Goal: Leave review/rating: Share an evaluation or opinion about a product, service, or content

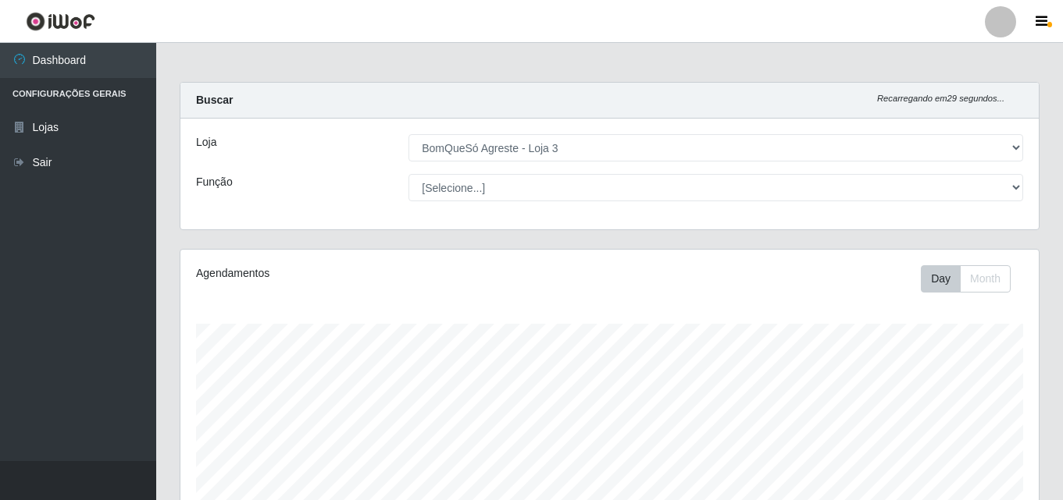
select select "215"
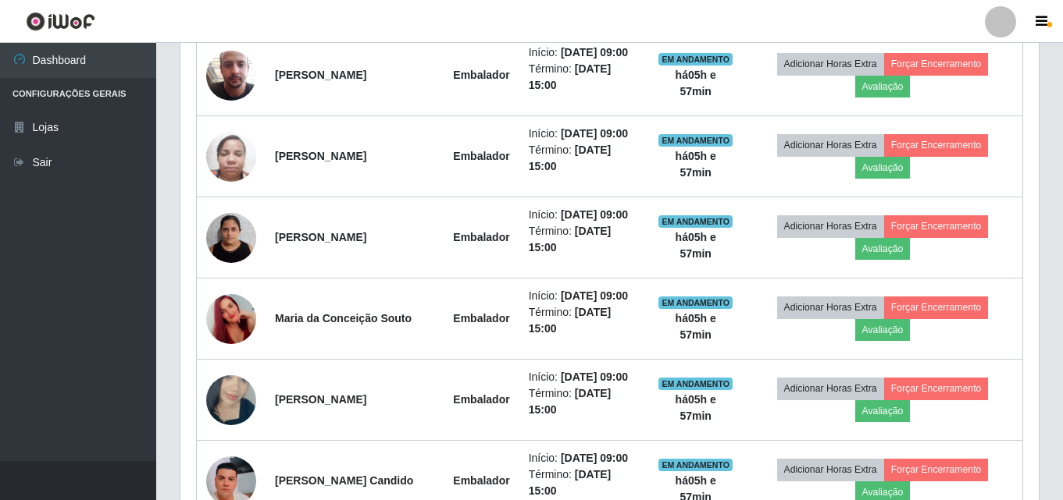
scroll to position [625, 0]
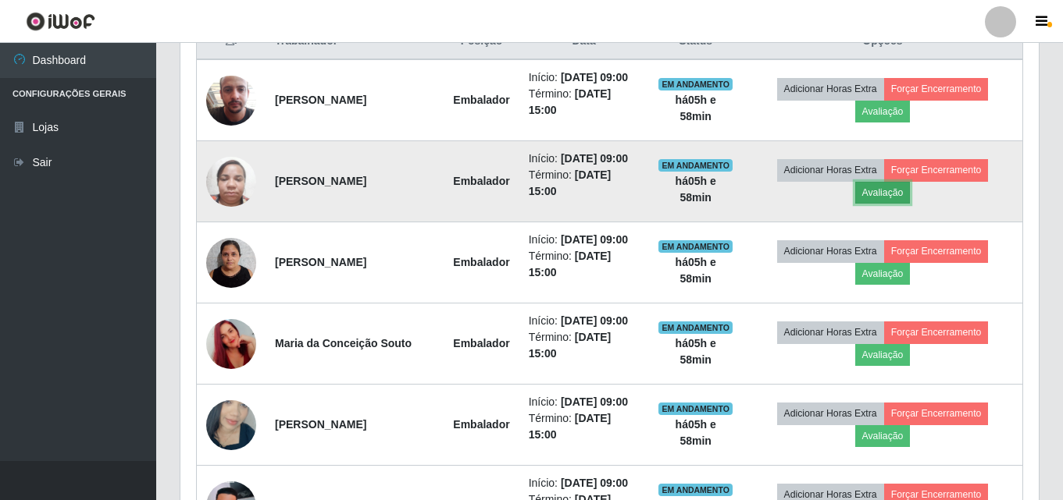
click at [892, 185] on button "Avaliação" at bounding box center [882, 193] width 55 height 22
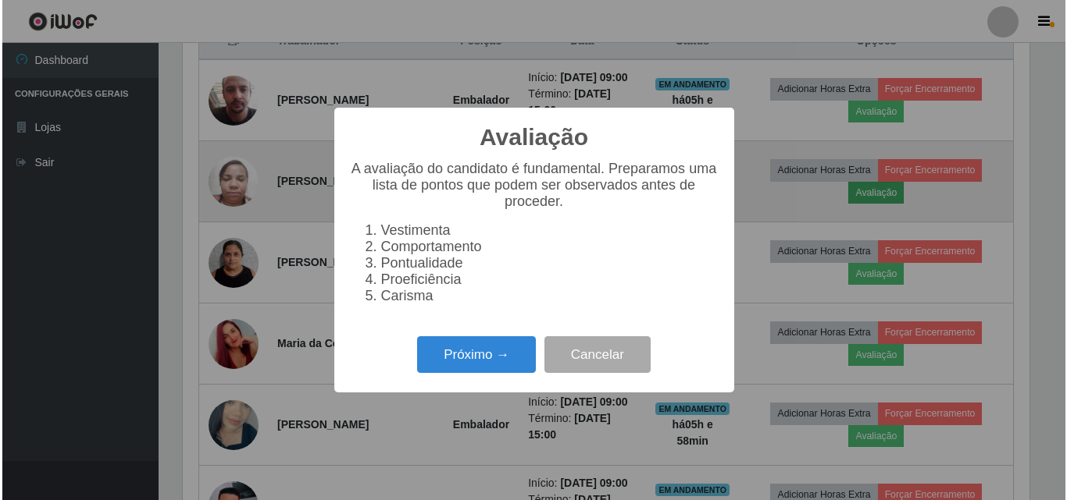
scroll to position [324, 850]
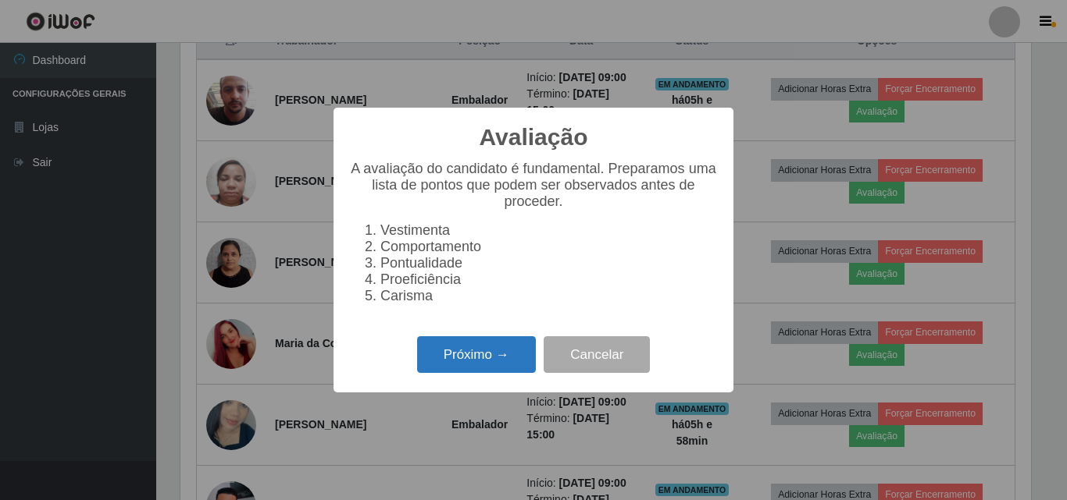
click at [473, 357] on button "Próximo →" at bounding box center [476, 355] width 119 height 37
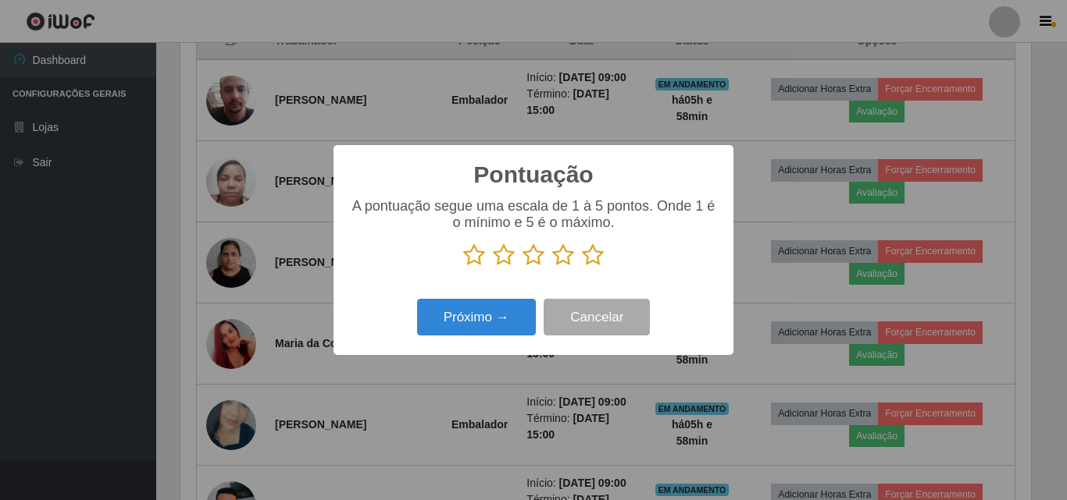
scroll to position [780440, 779914]
click at [592, 256] on icon at bounding box center [593, 255] width 22 height 23
click at [582, 267] on input "radio" at bounding box center [582, 267] width 0 height 0
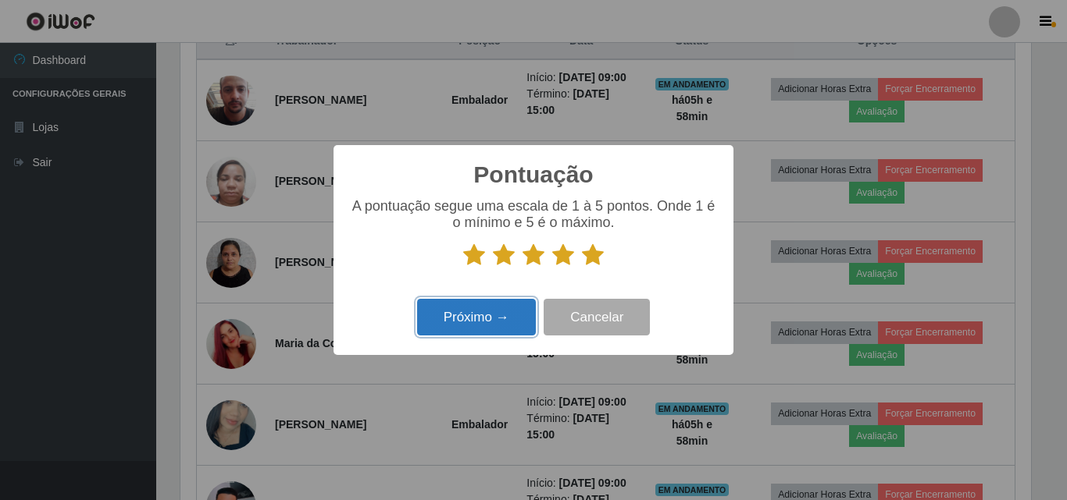
click at [462, 329] on button "Próximo →" at bounding box center [476, 317] width 119 height 37
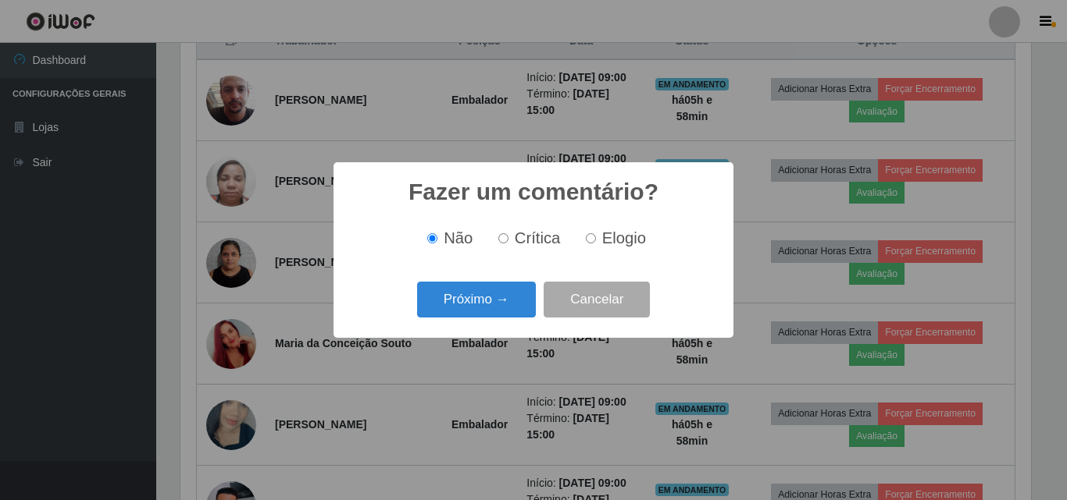
click at [608, 239] on span "Elogio" at bounding box center [624, 238] width 44 height 17
click at [596, 239] on input "Elogio" at bounding box center [591, 238] width 10 height 10
radio input "true"
click at [465, 294] on button "Próximo →" at bounding box center [476, 300] width 119 height 37
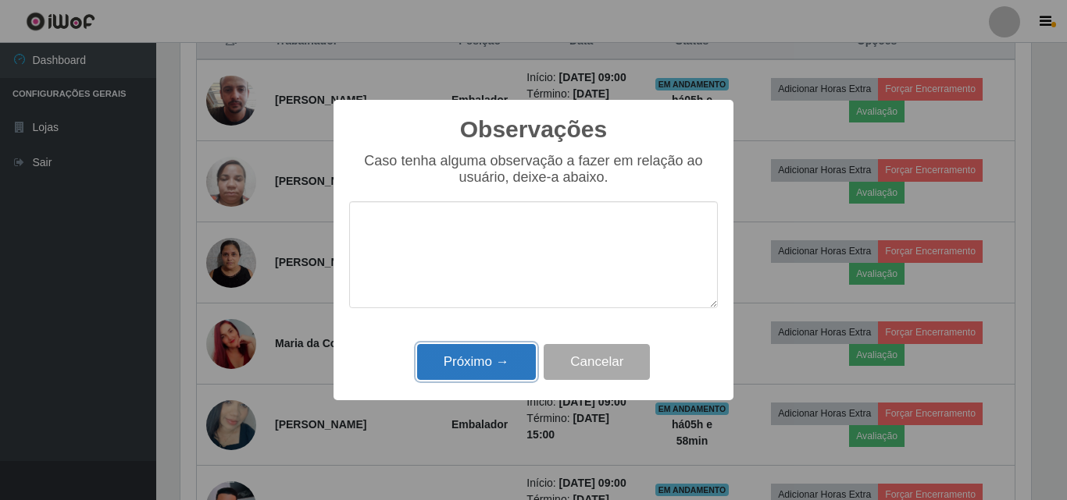
click at [475, 355] on button "Próximo →" at bounding box center [476, 362] width 119 height 37
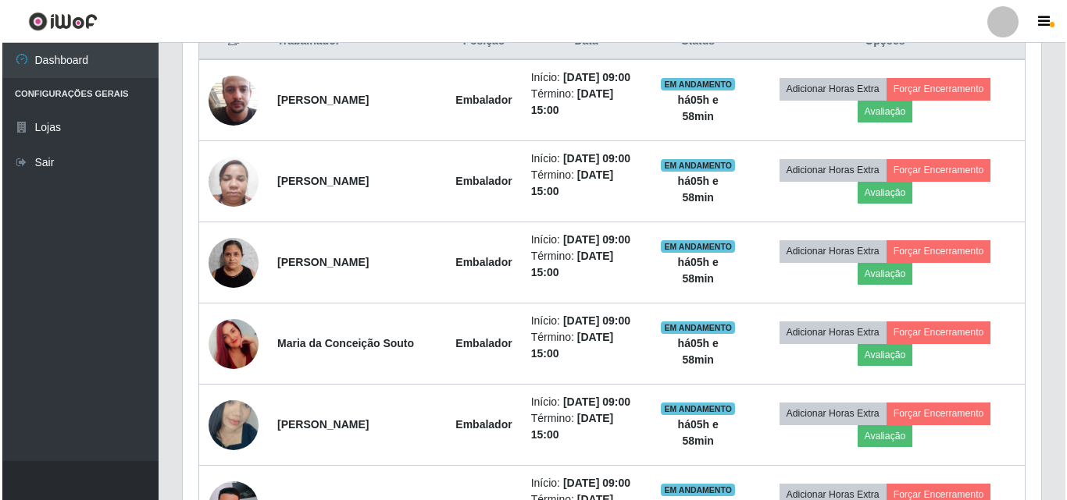
scroll to position [324, 858]
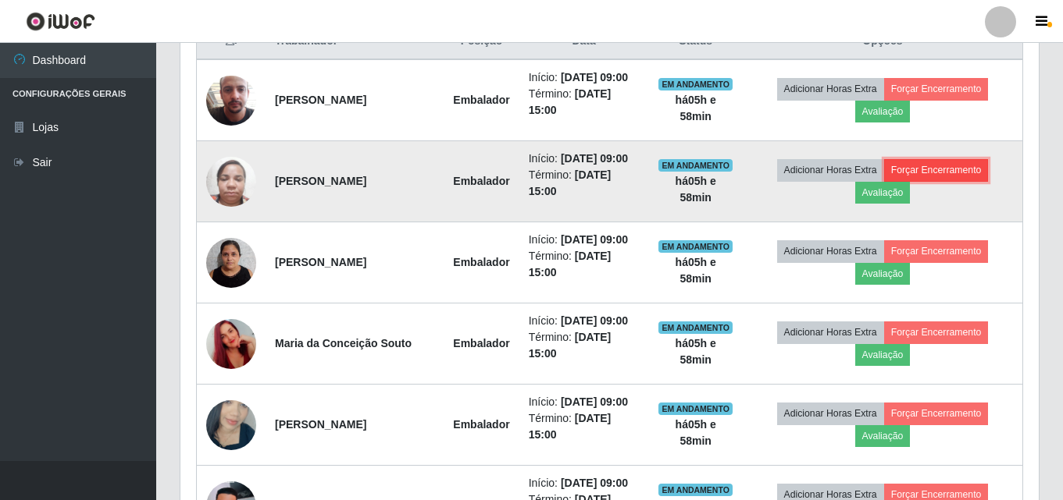
click at [949, 173] on button "Forçar Encerramento" at bounding box center [936, 170] width 105 height 22
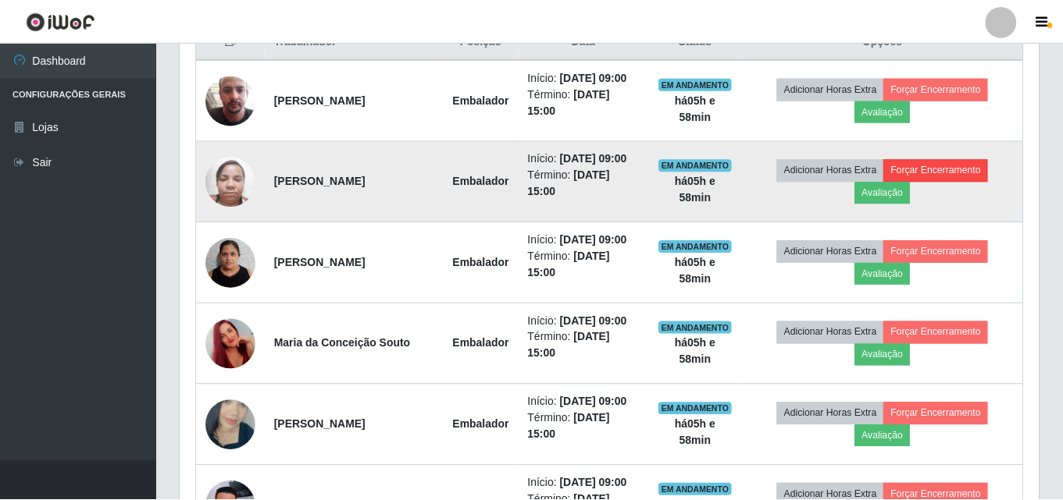
scroll to position [324, 850]
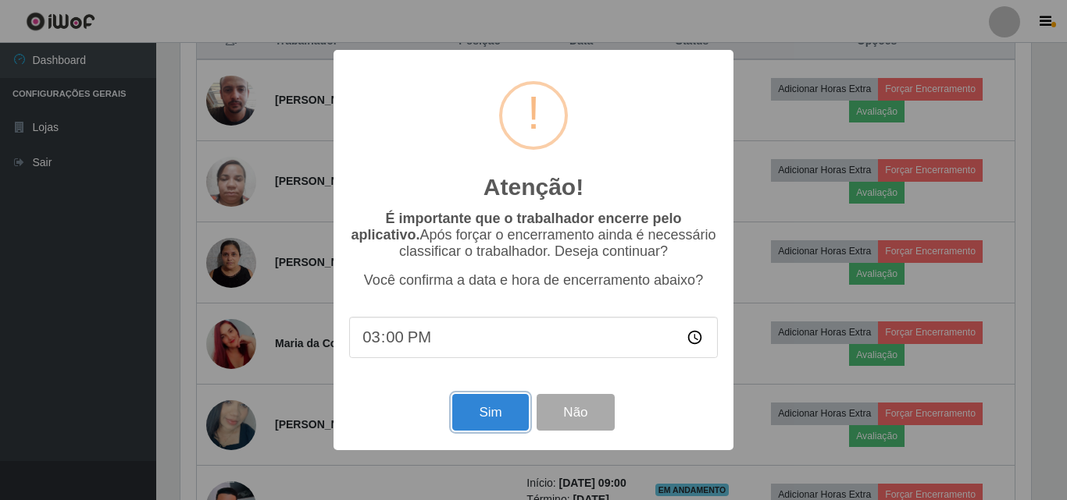
drag, startPoint x: 497, startPoint y: 426, endPoint x: 501, endPoint y: 415, distance: 11.2
click at [498, 426] on button "Sim" at bounding box center [490, 412] width 76 height 37
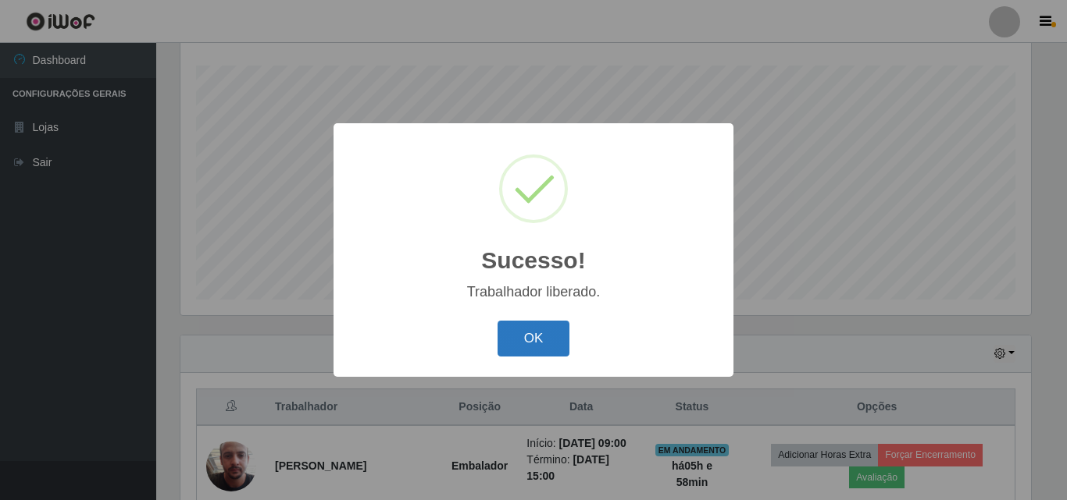
click at [538, 337] on button "OK" at bounding box center [533, 339] width 73 height 37
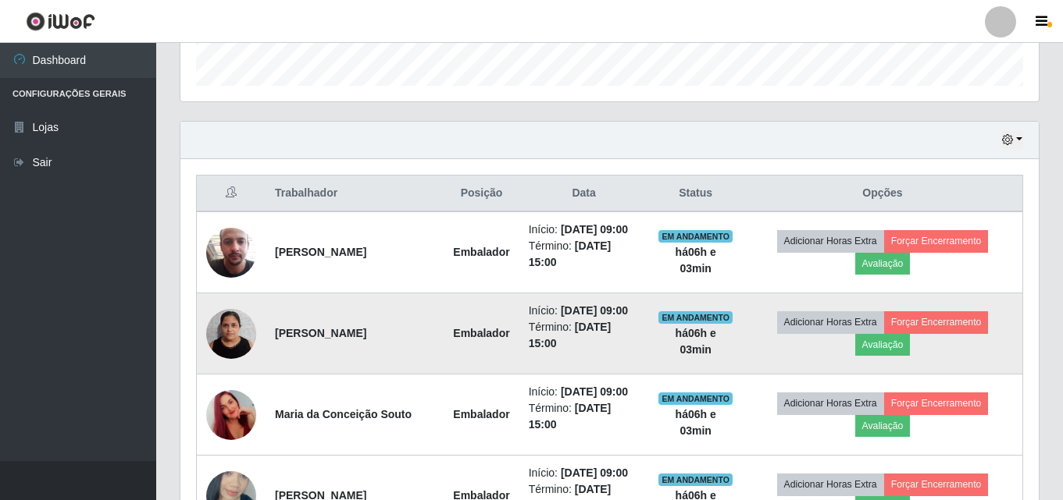
scroll to position [571, 0]
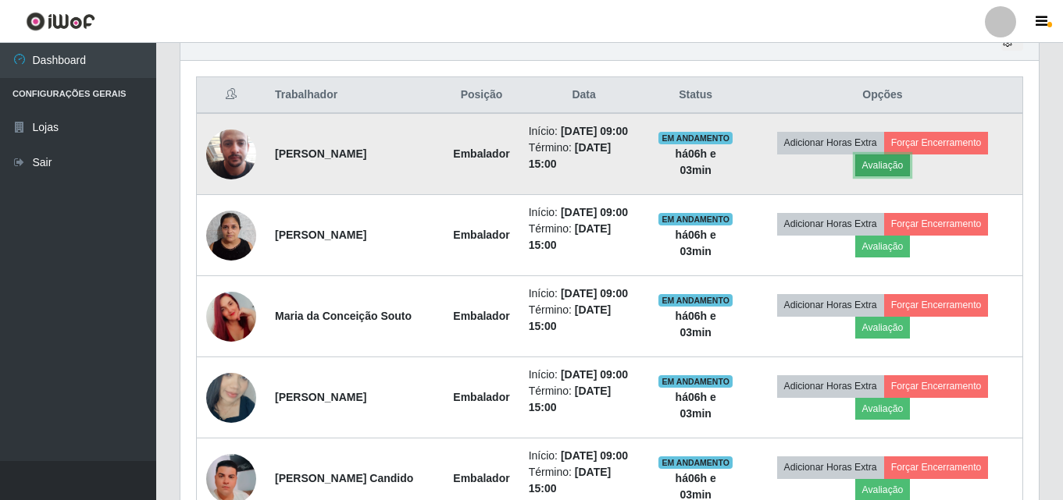
click at [891, 164] on button "Avaliação" at bounding box center [882, 166] width 55 height 22
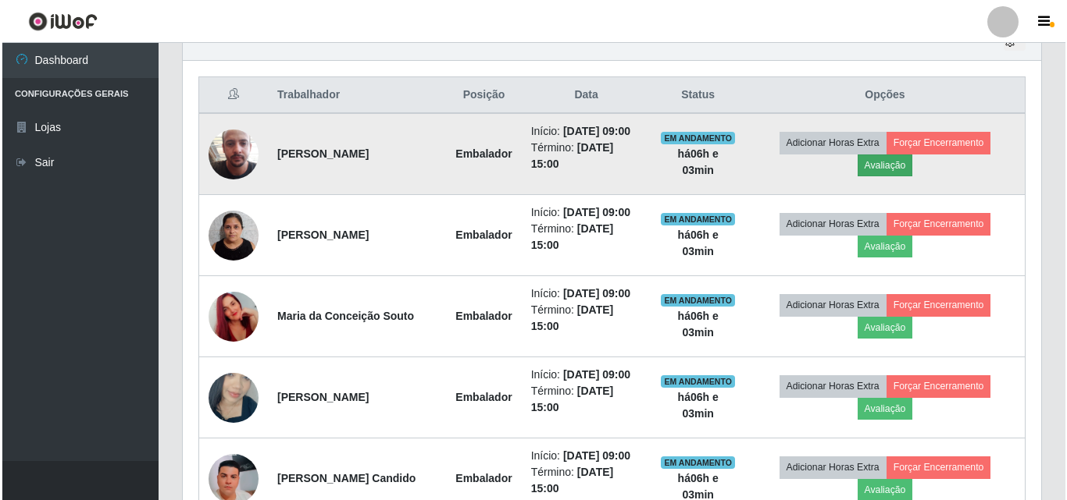
scroll to position [324, 850]
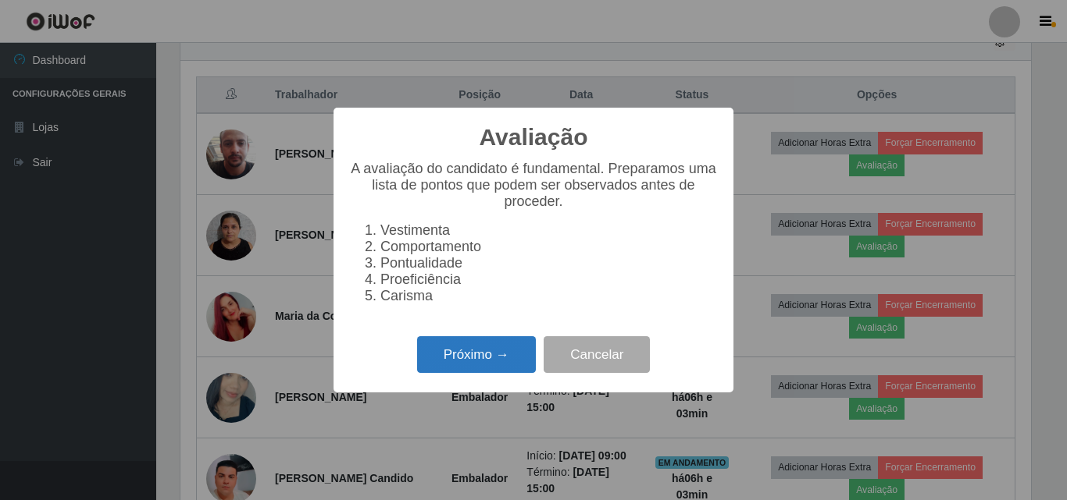
click at [494, 368] on button "Próximo →" at bounding box center [476, 355] width 119 height 37
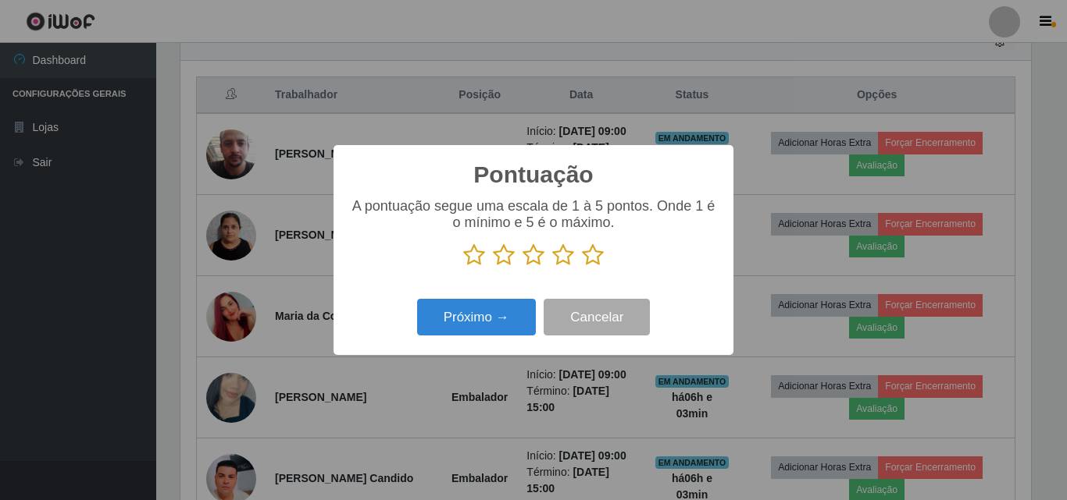
click at [593, 255] on icon at bounding box center [593, 255] width 22 height 23
click at [582, 267] on input "radio" at bounding box center [582, 267] width 0 height 0
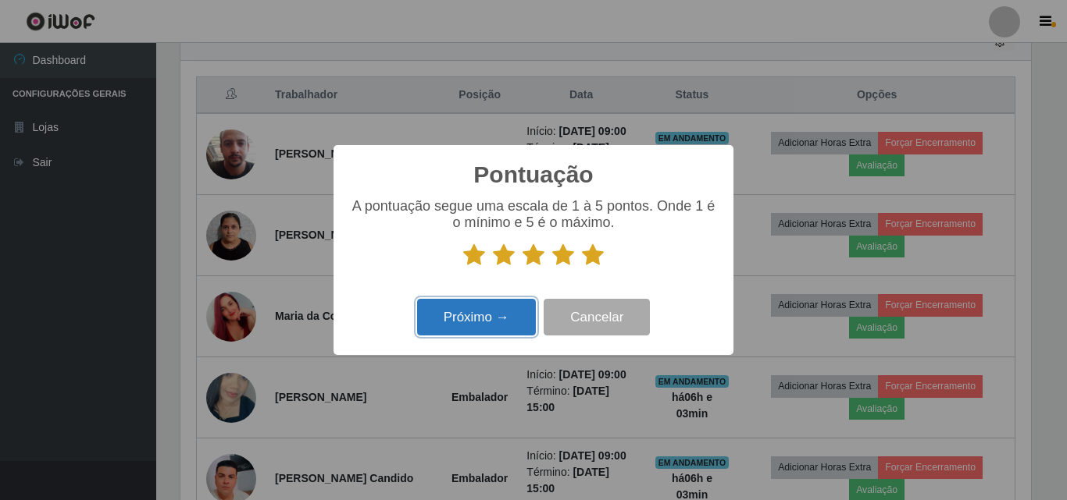
click at [488, 312] on button "Próximo →" at bounding box center [476, 317] width 119 height 37
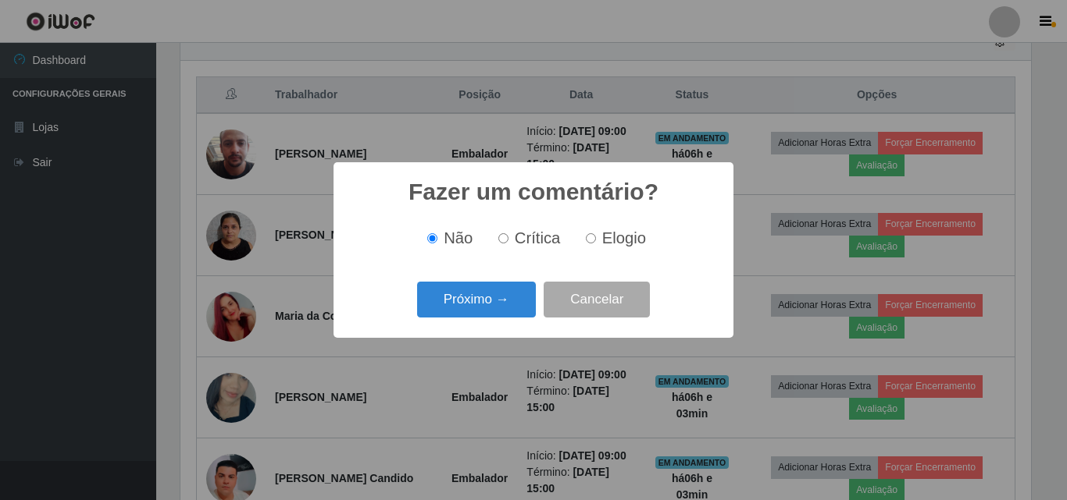
click at [603, 244] on span "Elogio" at bounding box center [624, 238] width 44 height 17
click at [596, 244] on input "Elogio" at bounding box center [591, 238] width 10 height 10
radio input "true"
click at [509, 298] on button "Próximo →" at bounding box center [476, 300] width 119 height 37
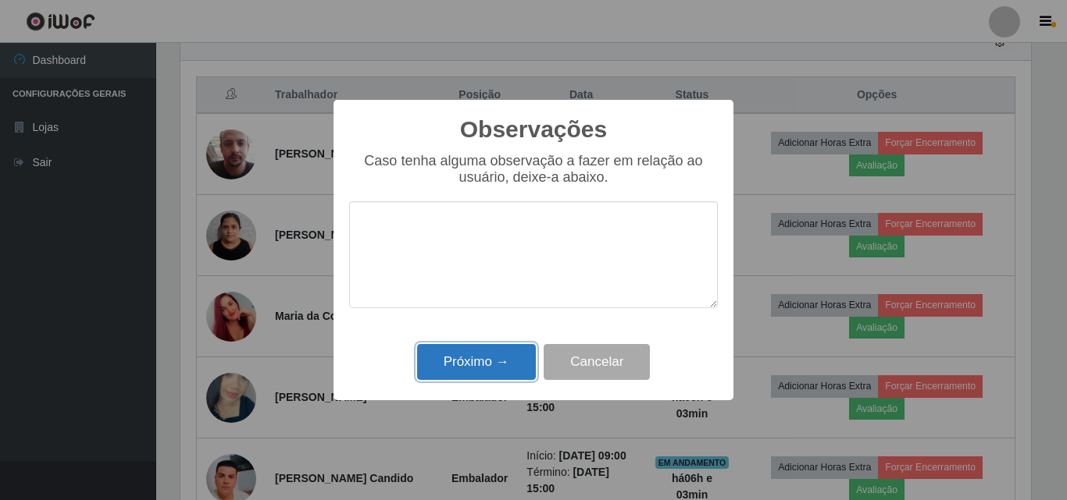
click at [500, 364] on button "Próximo →" at bounding box center [476, 362] width 119 height 37
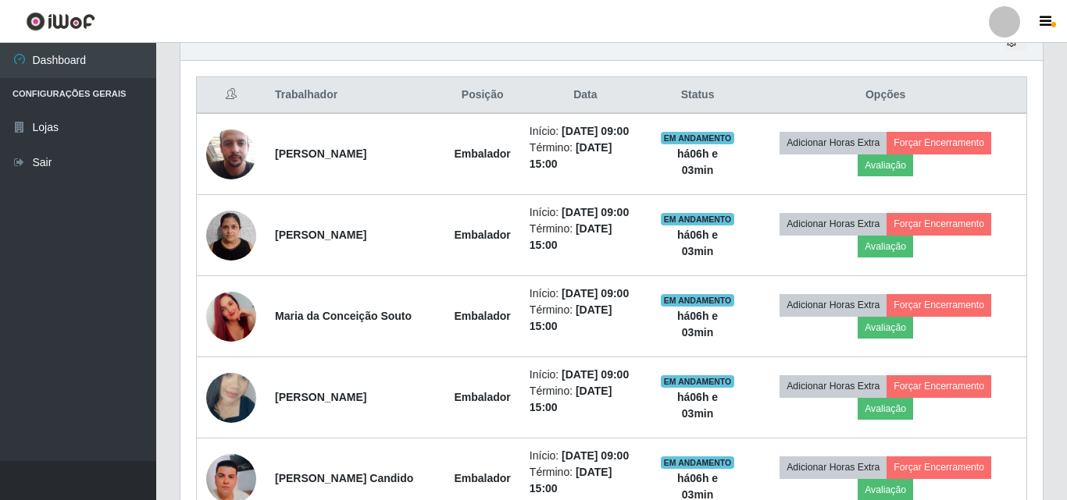
scroll to position [324, 858]
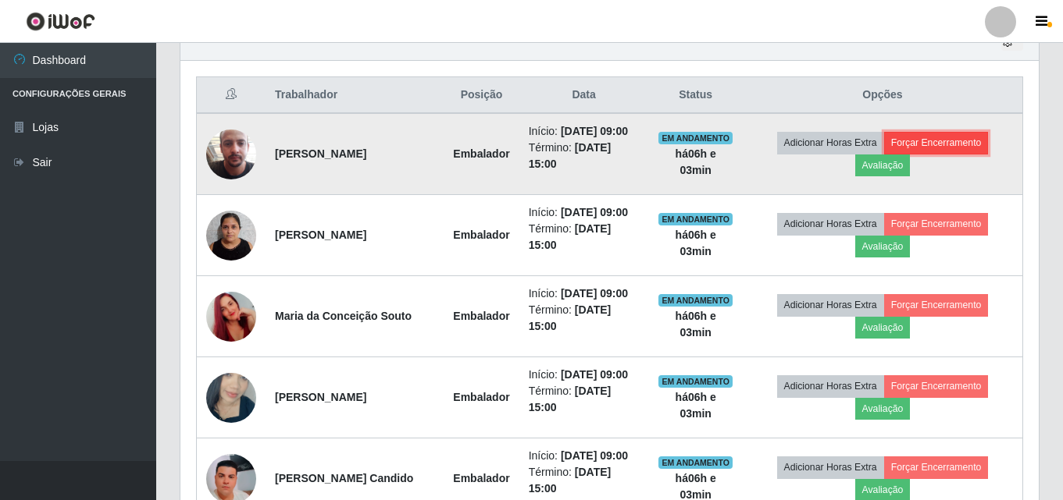
click at [952, 148] on button "Forçar Encerramento" at bounding box center [936, 143] width 105 height 22
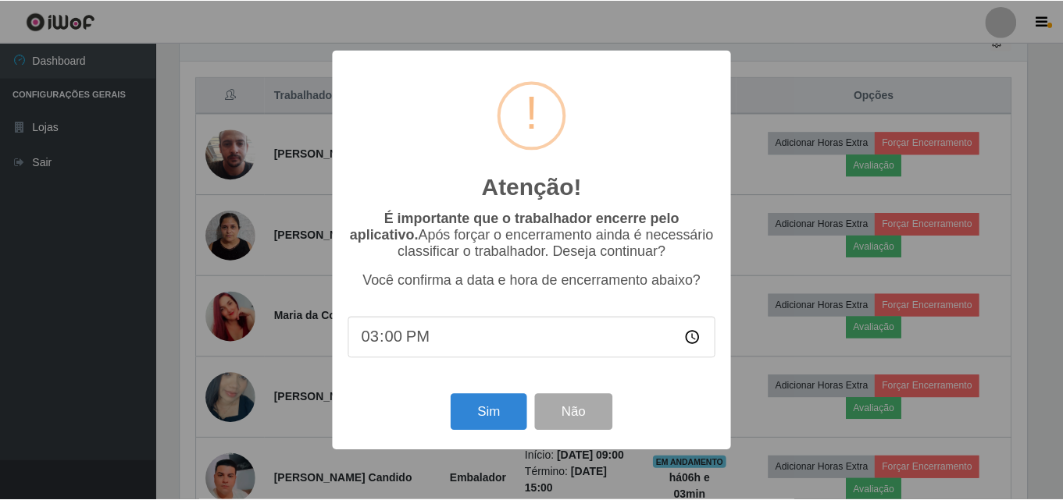
scroll to position [324, 850]
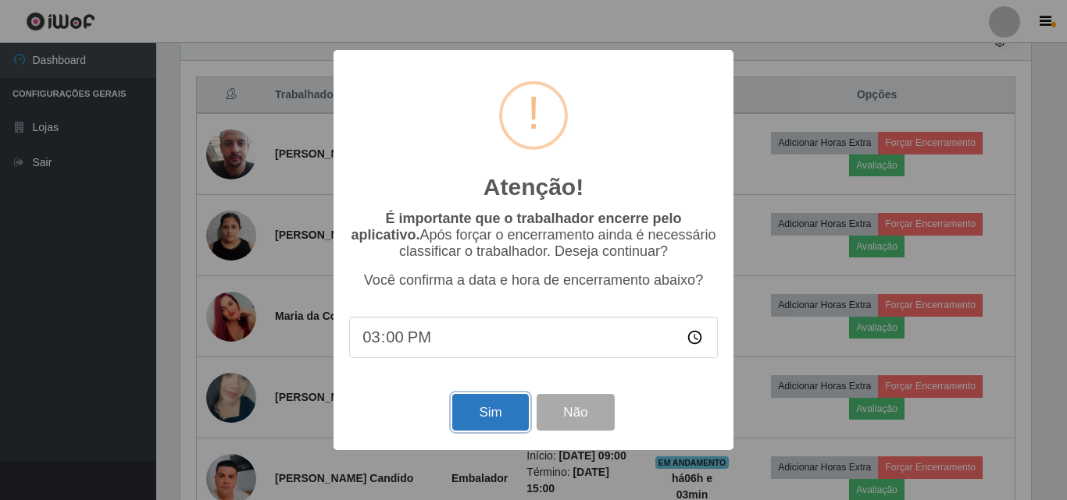
click at [482, 418] on button "Sim" at bounding box center [490, 412] width 76 height 37
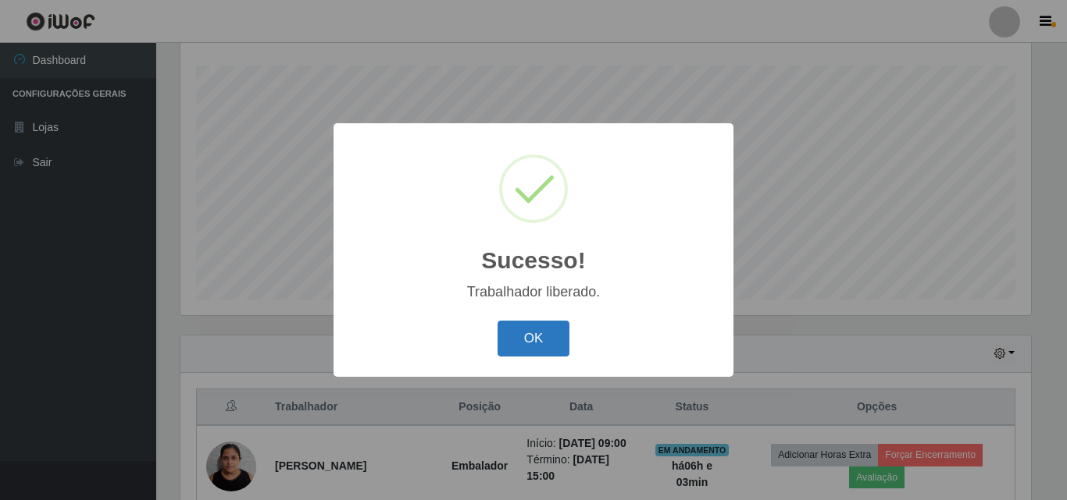
click at [528, 326] on button "OK" at bounding box center [533, 339] width 73 height 37
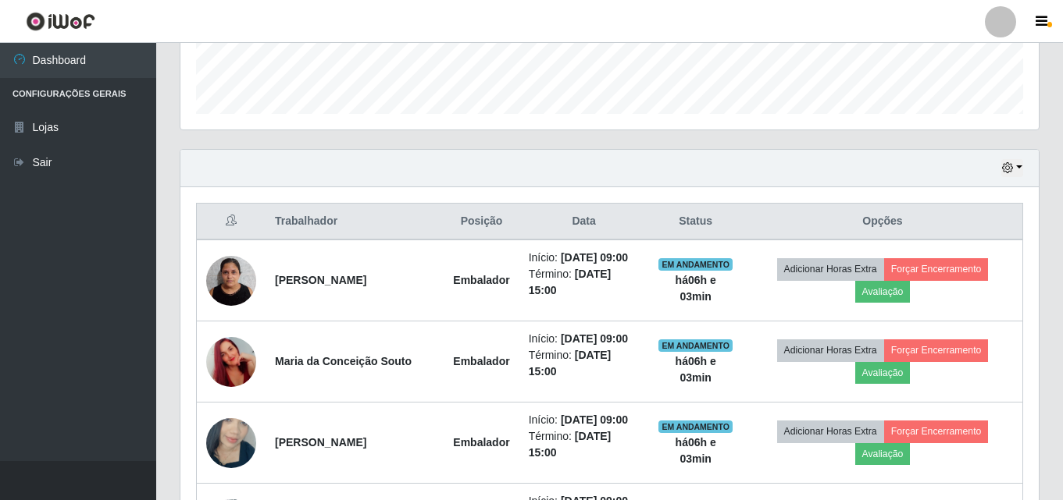
scroll to position [493, 0]
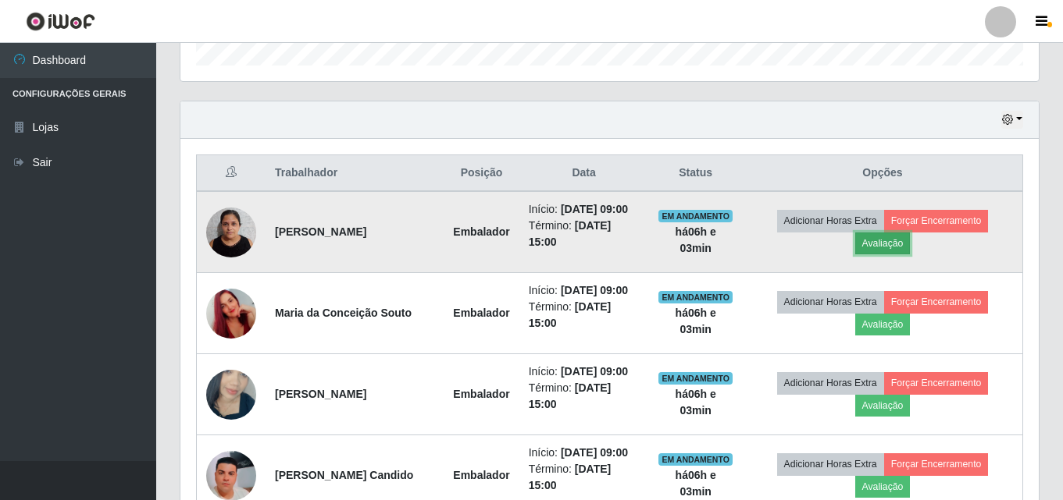
click at [889, 244] on button "Avaliação" at bounding box center [882, 244] width 55 height 22
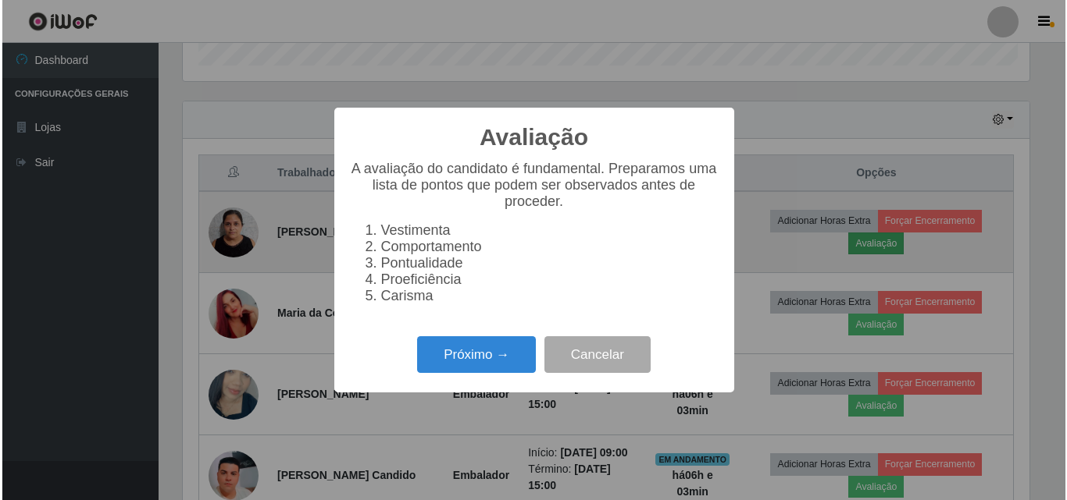
scroll to position [324, 850]
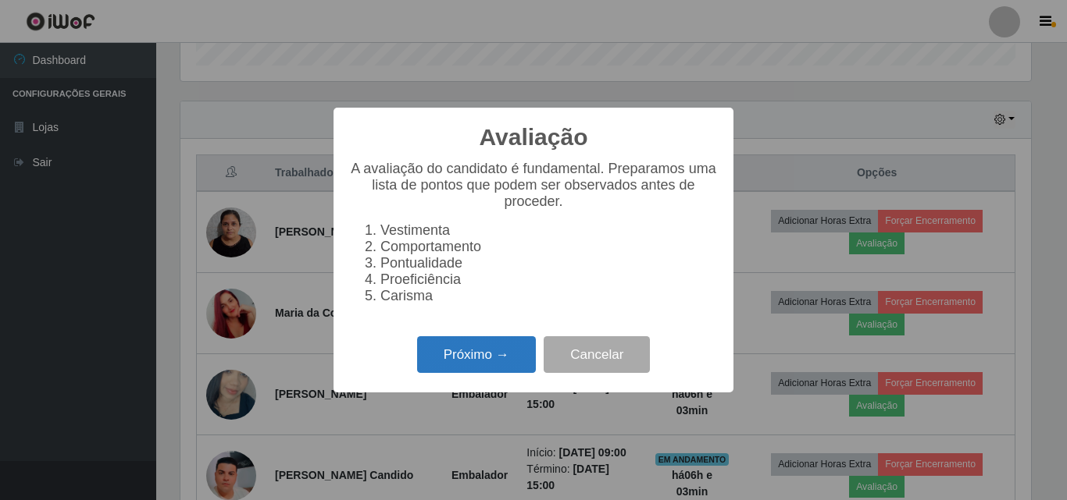
click at [516, 358] on button "Próximo →" at bounding box center [476, 355] width 119 height 37
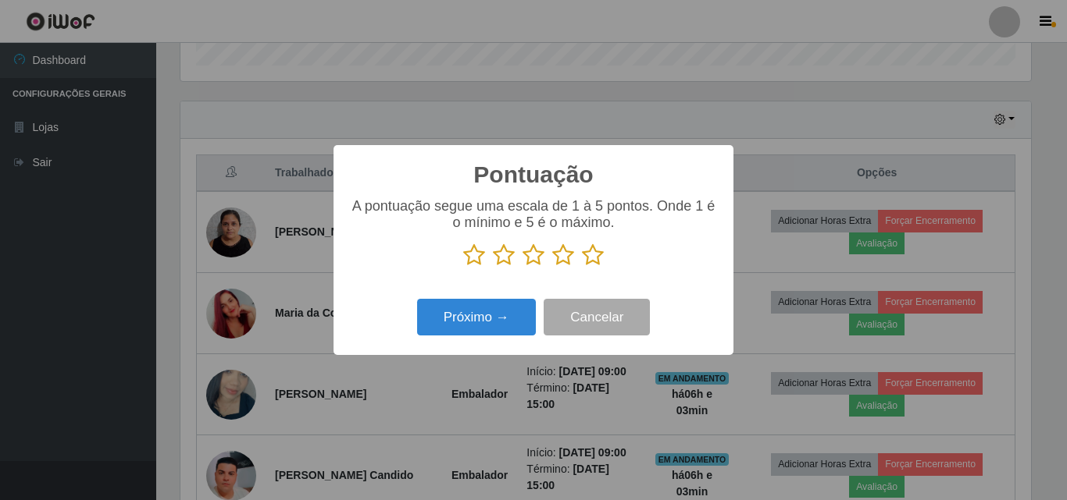
scroll to position [780440, 779914]
click at [593, 249] on icon at bounding box center [593, 255] width 22 height 23
click at [582, 267] on input "radio" at bounding box center [582, 267] width 0 height 0
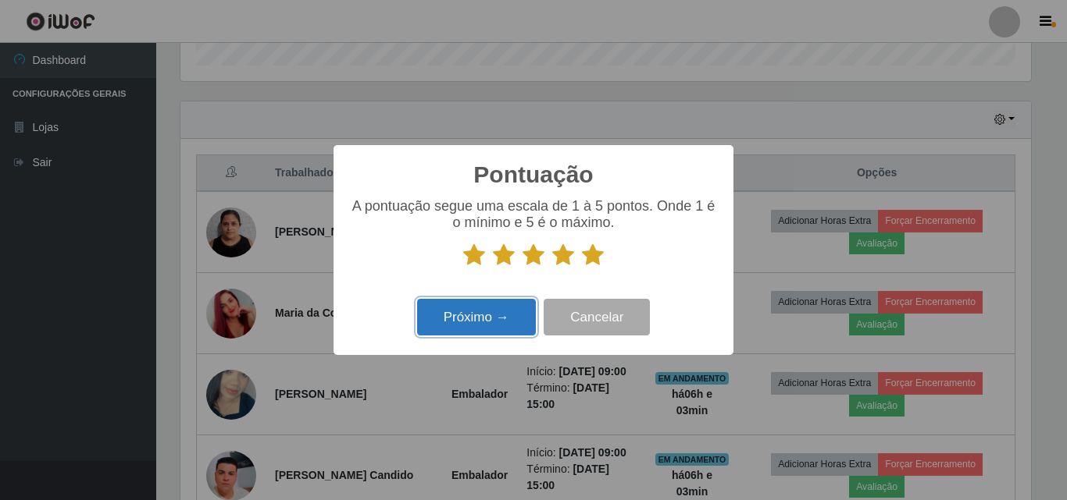
click at [441, 315] on button "Próximo →" at bounding box center [476, 317] width 119 height 37
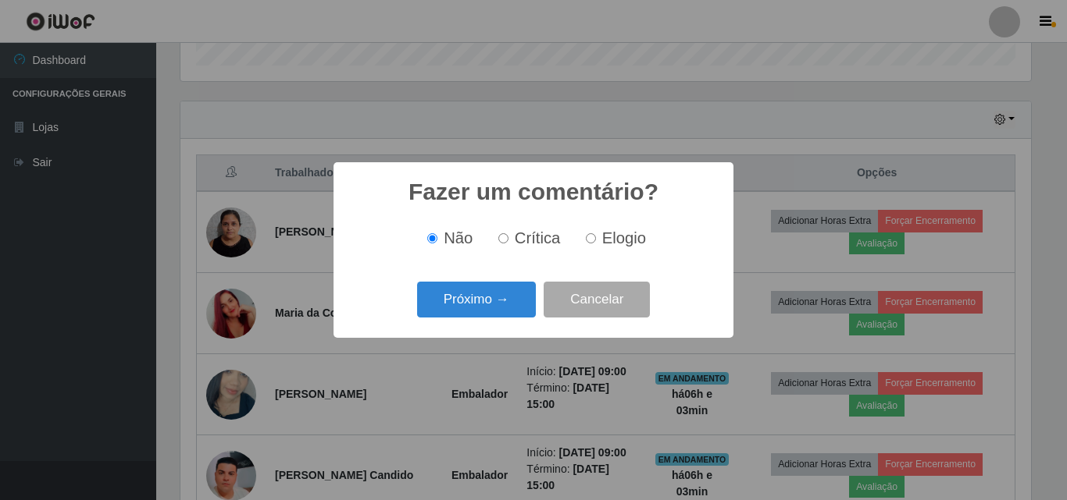
click at [606, 247] on span "Elogio" at bounding box center [624, 238] width 44 height 17
click at [596, 244] on input "Elogio" at bounding box center [591, 238] width 10 height 10
radio input "true"
click at [493, 292] on button "Próximo →" at bounding box center [476, 300] width 119 height 37
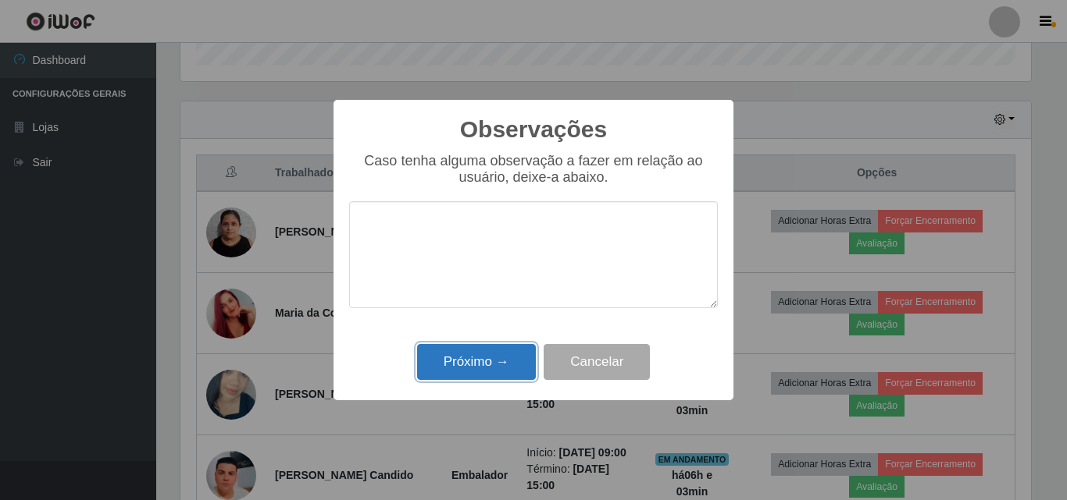
click at [488, 358] on button "Próximo →" at bounding box center [476, 362] width 119 height 37
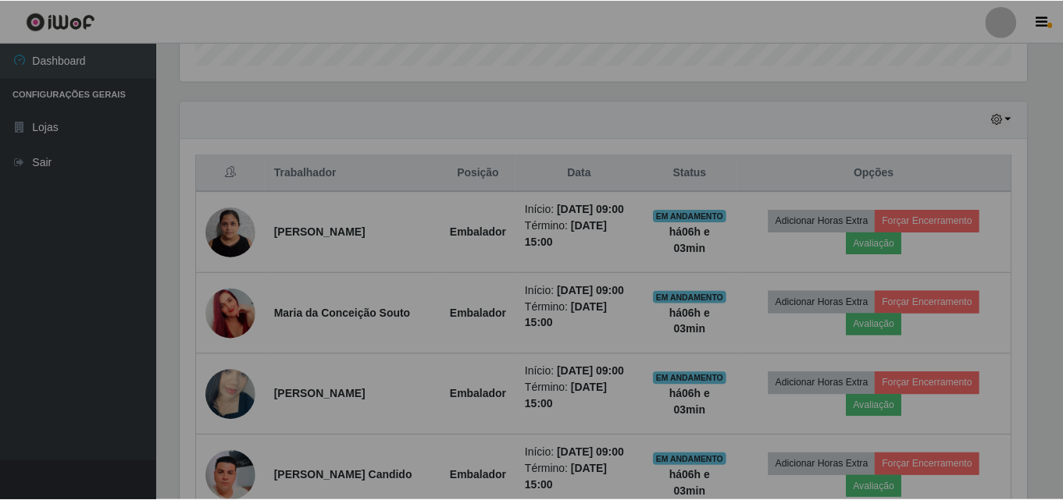
scroll to position [324, 858]
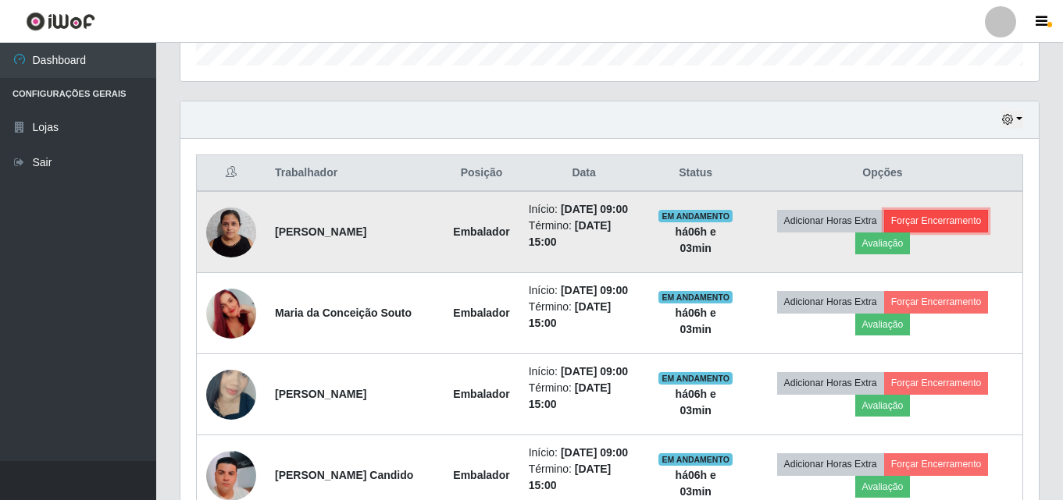
click at [963, 219] on button "Forçar Encerramento" at bounding box center [936, 221] width 105 height 22
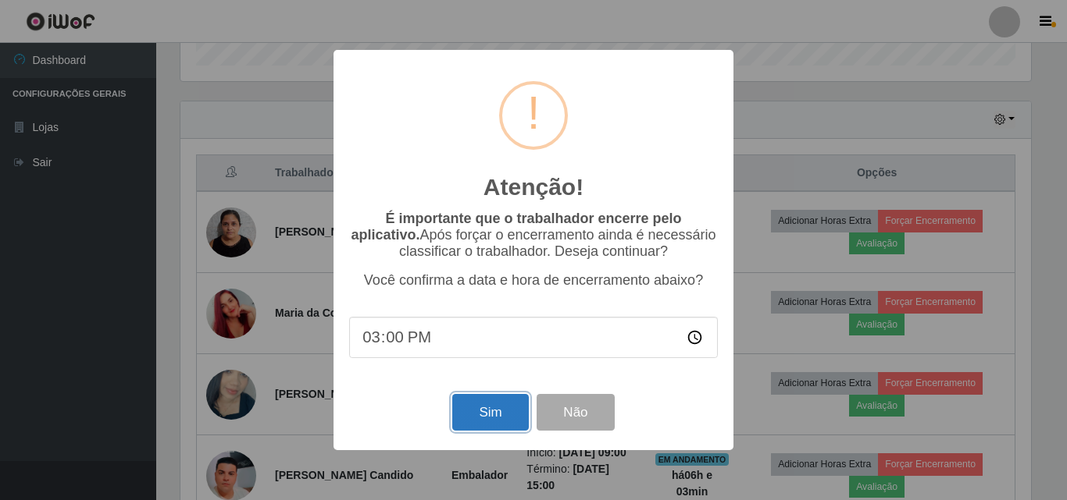
click at [504, 408] on button "Sim" at bounding box center [490, 412] width 76 height 37
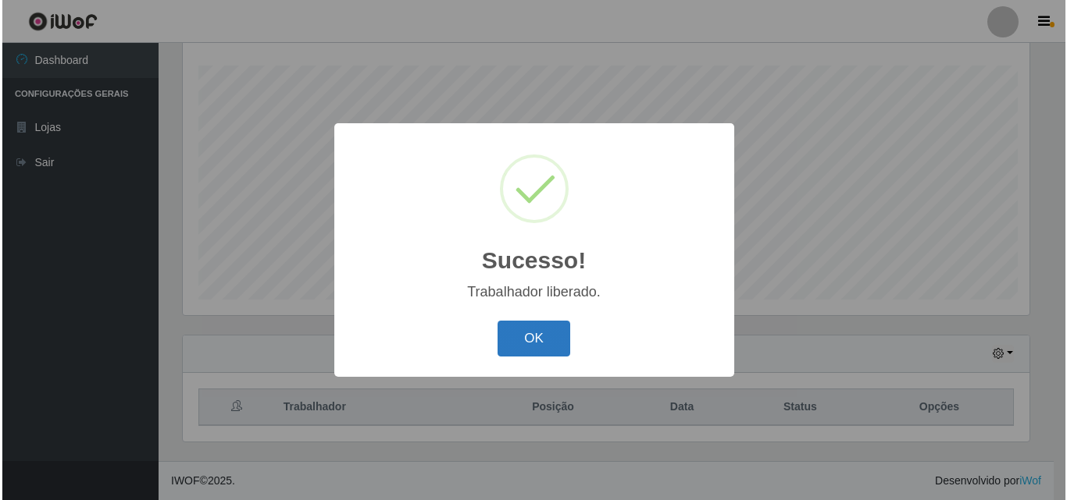
scroll to position [0, 0]
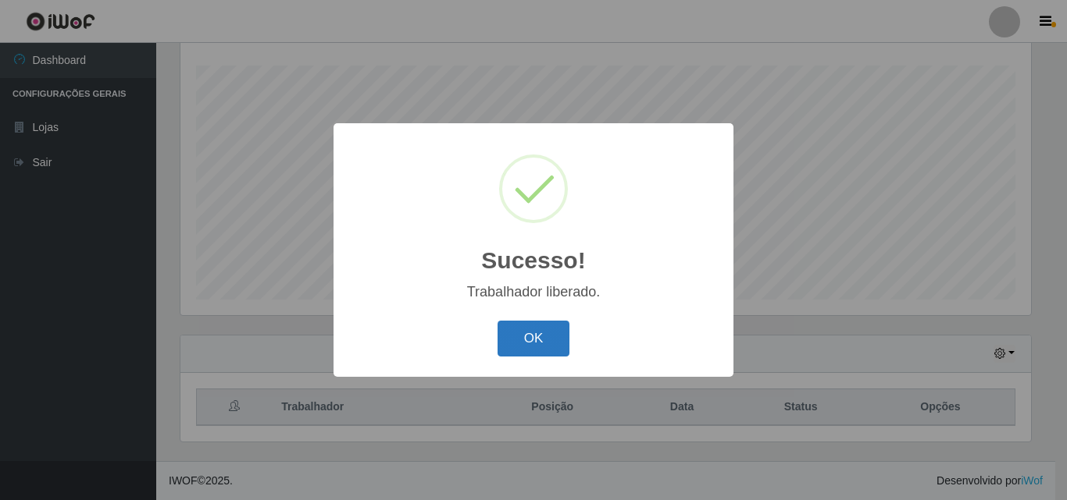
click at [532, 344] on button "OK" at bounding box center [533, 339] width 73 height 37
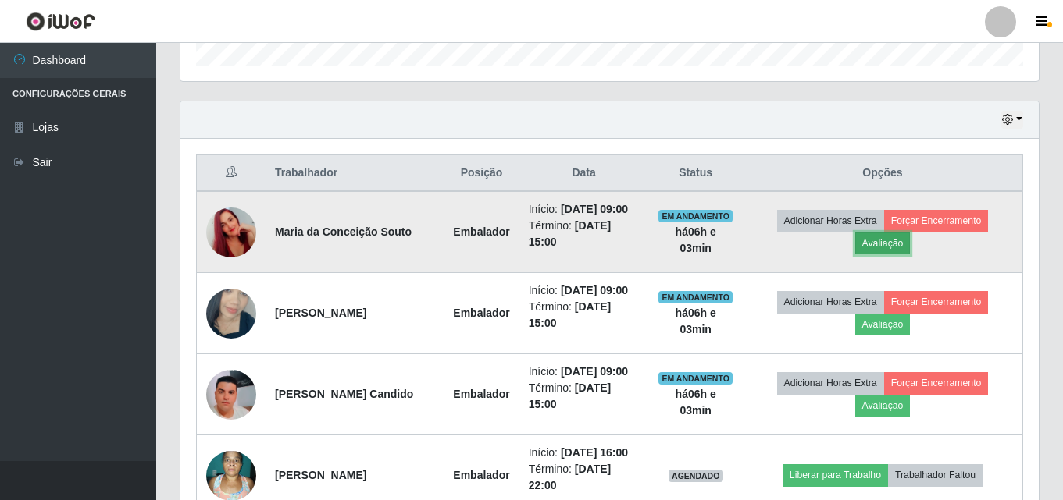
click at [887, 240] on button "Avaliação" at bounding box center [882, 244] width 55 height 22
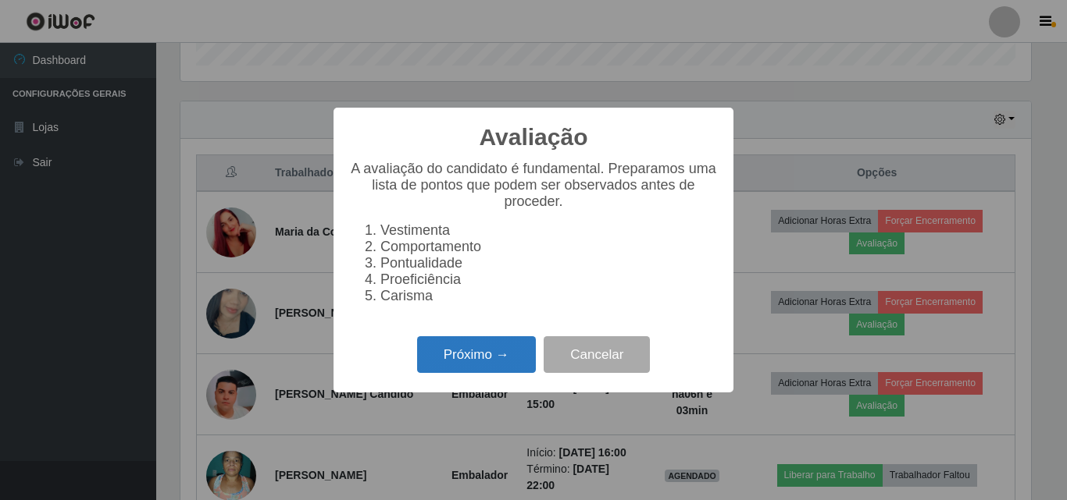
click at [510, 361] on button "Próximo →" at bounding box center [476, 355] width 119 height 37
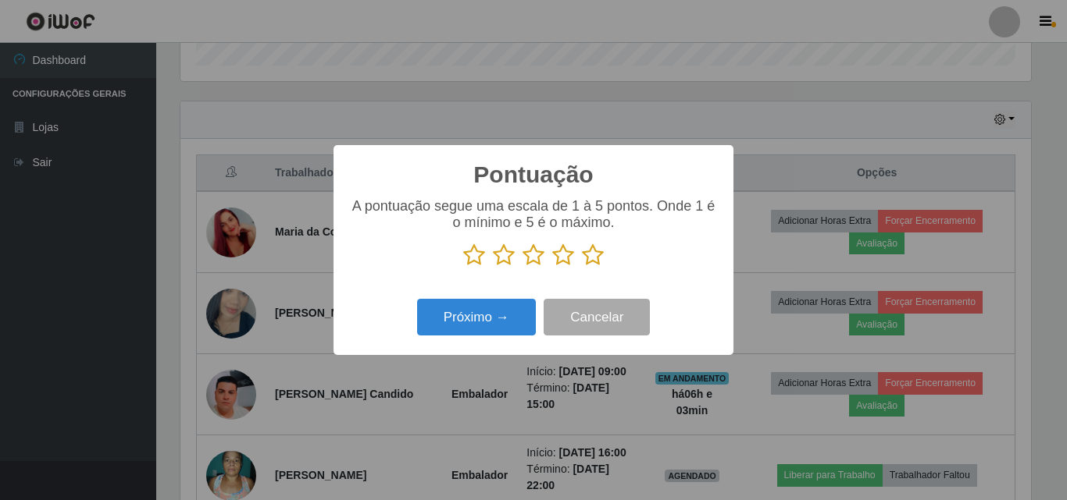
click at [600, 261] on icon at bounding box center [593, 255] width 22 height 23
click at [582, 267] on input "radio" at bounding box center [582, 267] width 0 height 0
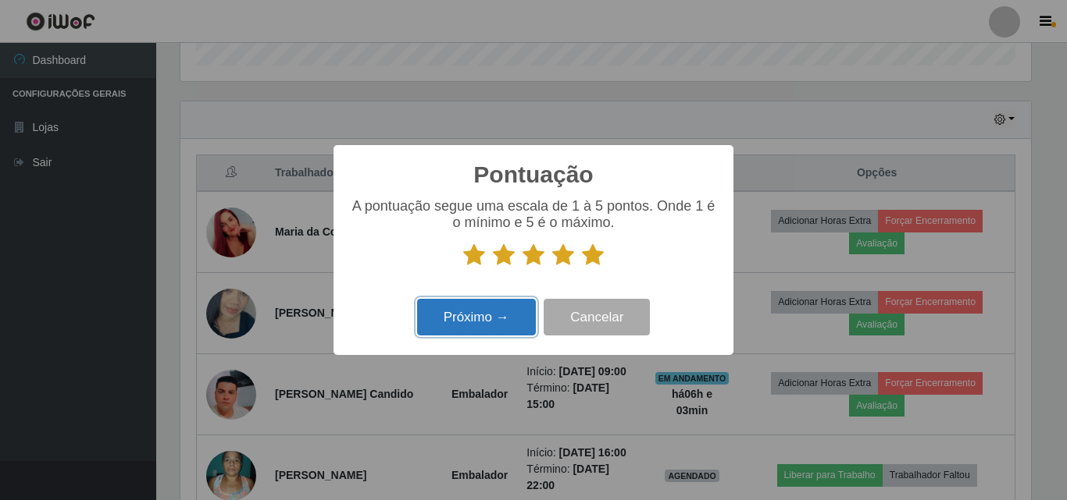
click at [454, 322] on button "Próximo →" at bounding box center [476, 317] width 119 height 37
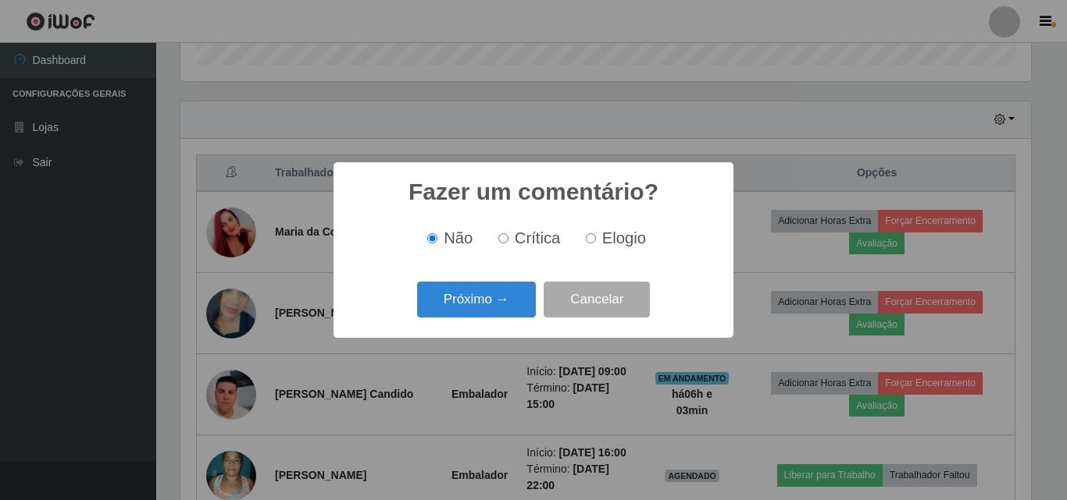
click at [614, 242] on span "Elogio" at bounding box center [624, 238] width 44 height 17
click at [596, 242] on input "Elogio" at bounding box center [591, 238] width 10 height 10
radio input "true"
click at [481, 299] on button "Próximo →" at bounding box center [476, 300] width 119 height 37
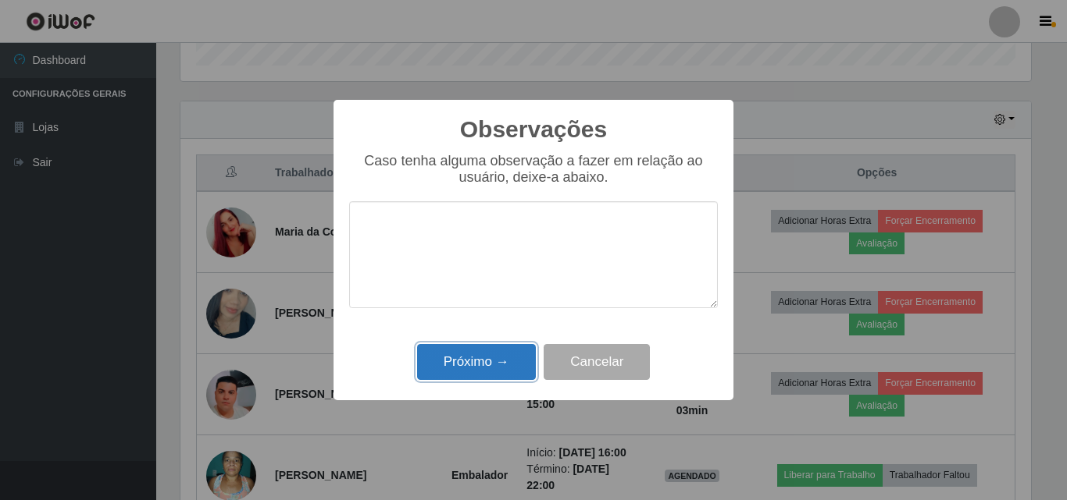
click at [479, 363] on button "Próximo →" at bounding box center [476, 362] width 119 height 37
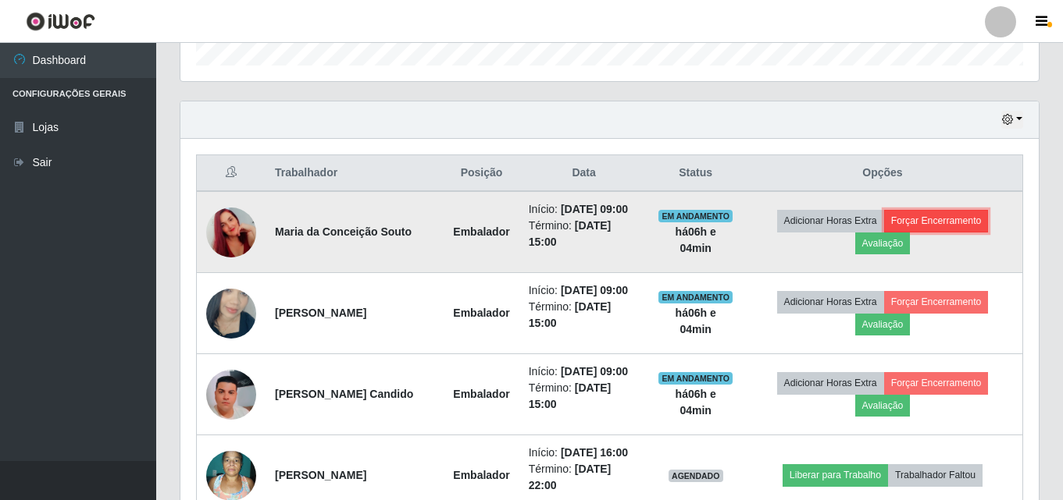
click at [960, 220] on button "Forçar Encerramento" at bounding box center [936, 221] width 105 height 22
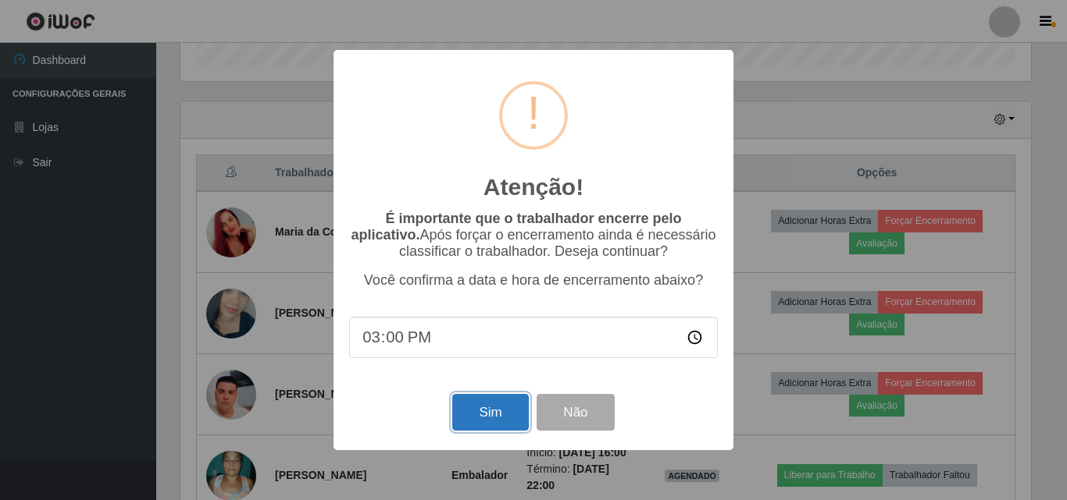
click at [486, 422] on button "Sim" at bounding box center [490, 412] width 76 height 37
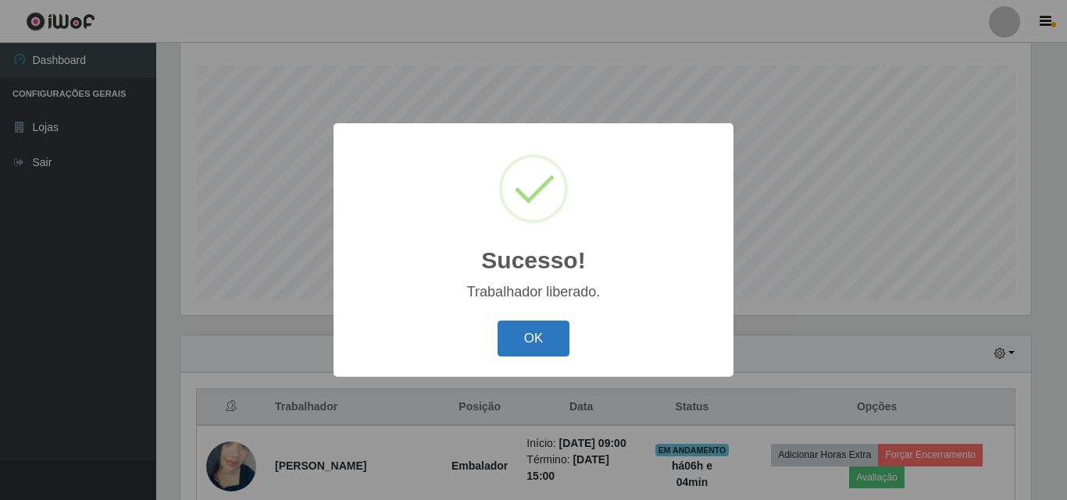
click at [528, 344] on button "OK" at bounding box center [533, 339] width 73 height 37
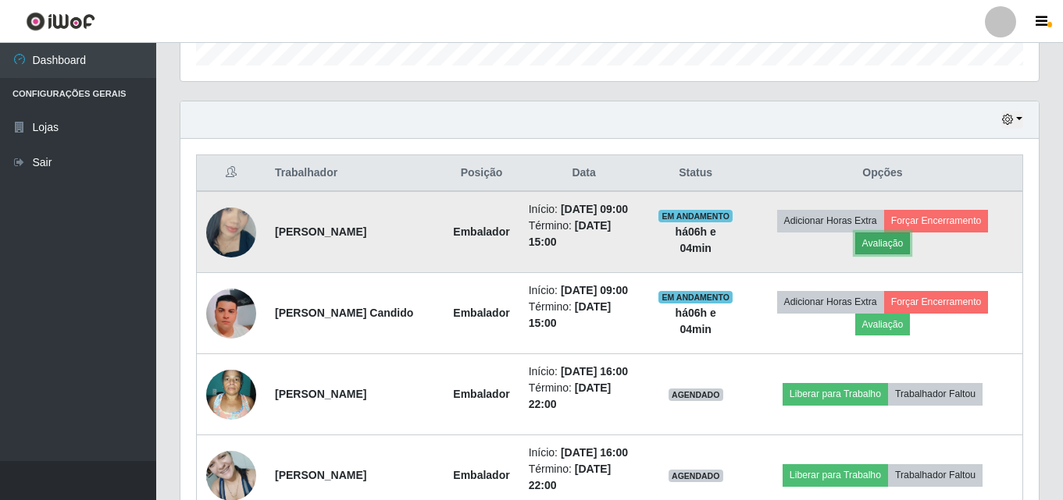
click at [898, 248] on button "Avaliação" at bounding box center [882, 244] width 55 height 22
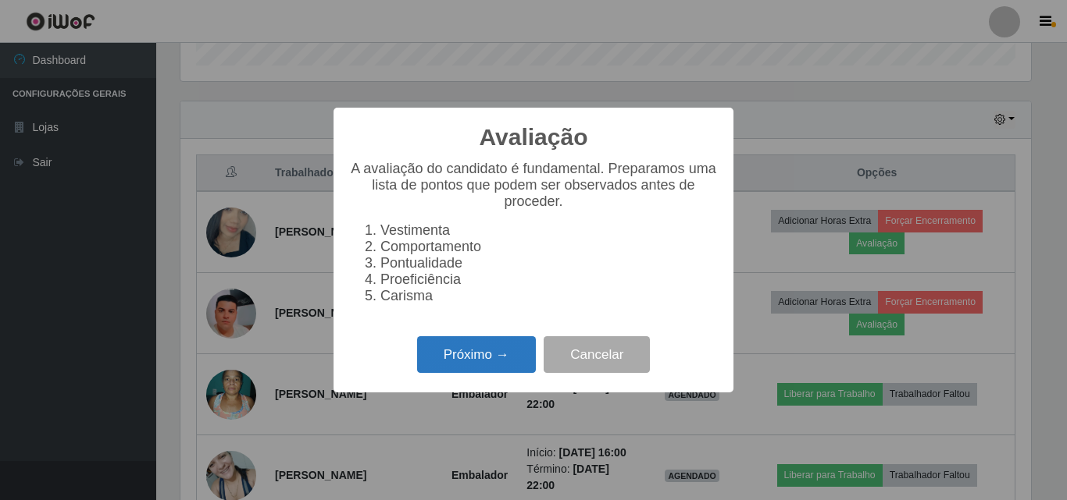
click at [499, 365] on button "Próximo →" at bounding box center [476, 355] width 119 height 37
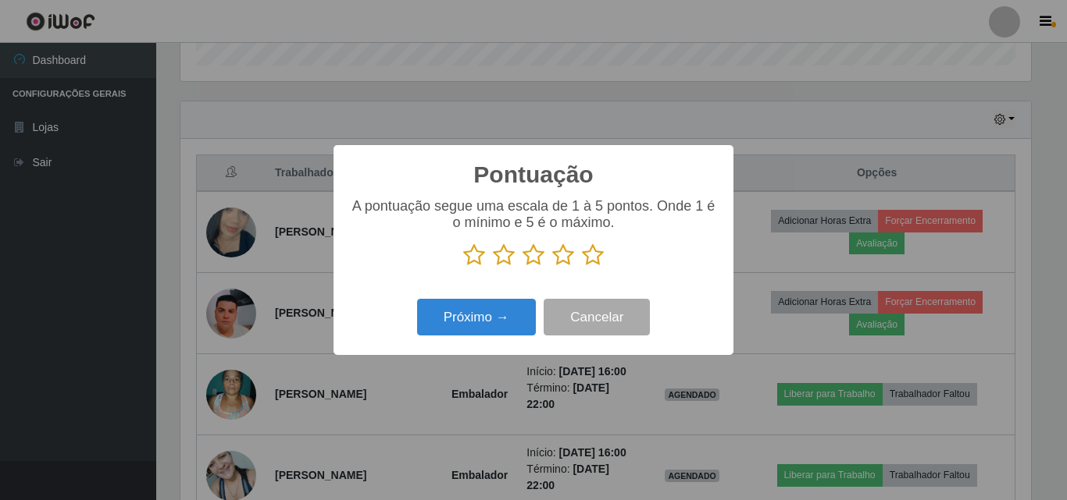
click at [599, 256] on icon at bounding box center [593, 255] width 22 height 23
click at [582, 267] on input "radio" at bounding box center [582, 267] width 0 height 0
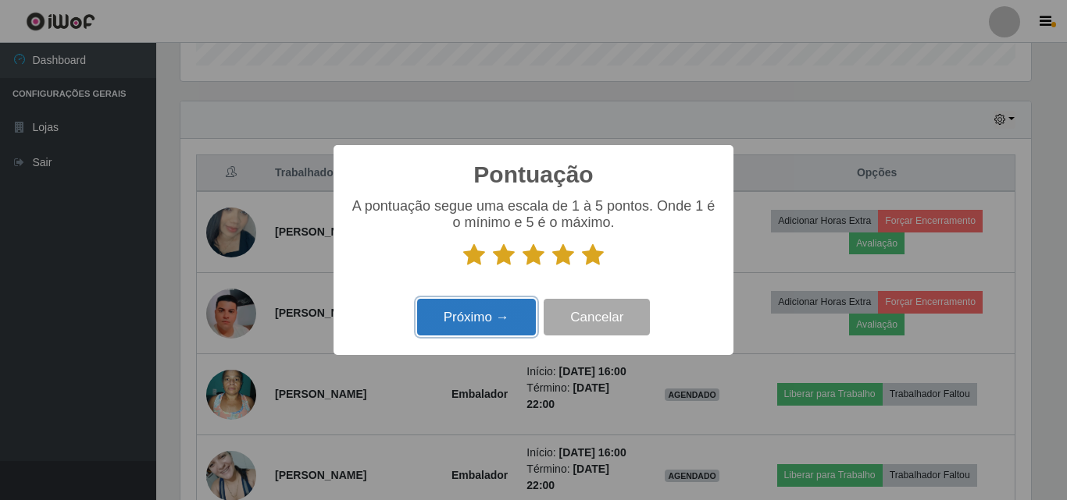
click at [496, 323] on button "Próximo →" at bounding box center [476, 317] width 119 height 37
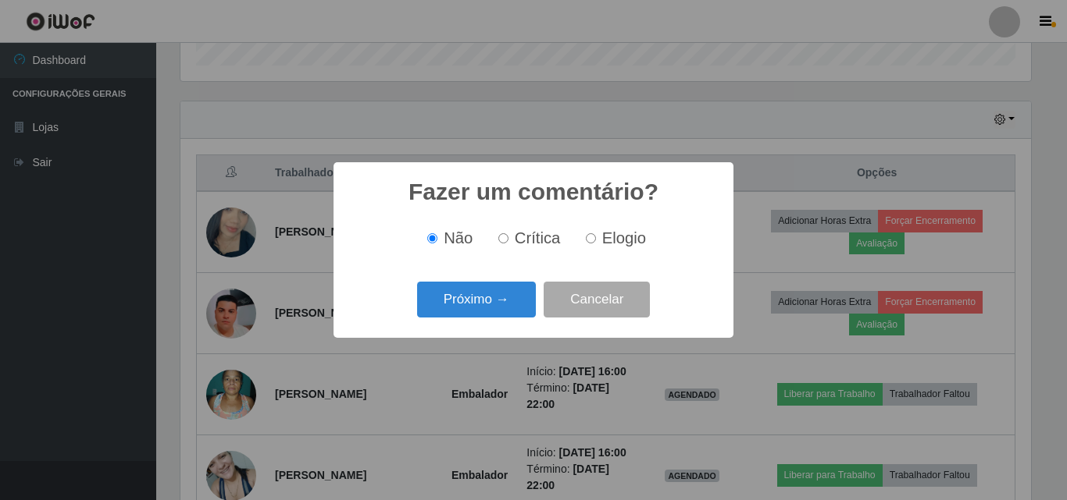
click at [590, 240] on input "Elogio" at bounding box center [591, 238] width 10 height 10
radio input "true"
click at [472, 297] on button "Próximo →" at bounding box center [476, 300] width 119 height 37
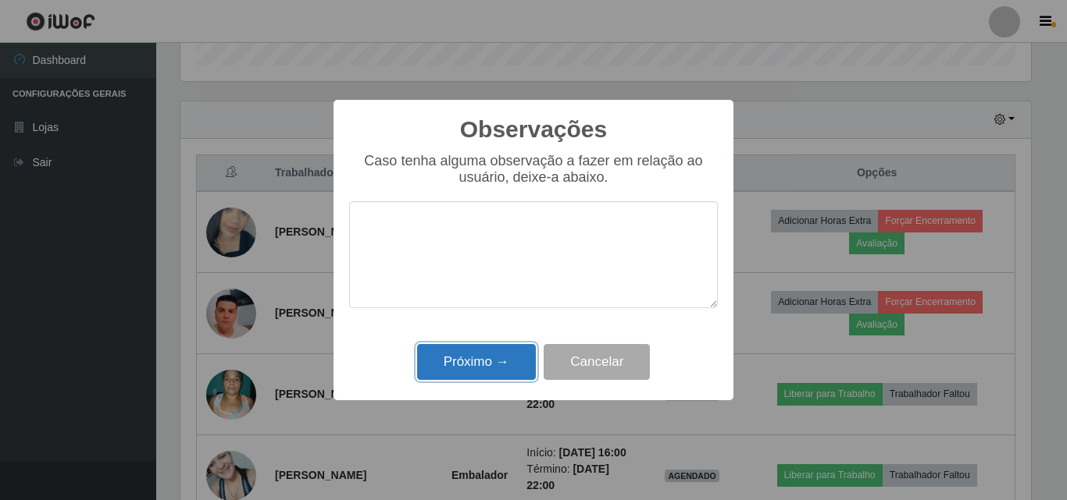
click at [490, 358] on button "Próximo →" at bounding box center [476, 362] width 119 height 37
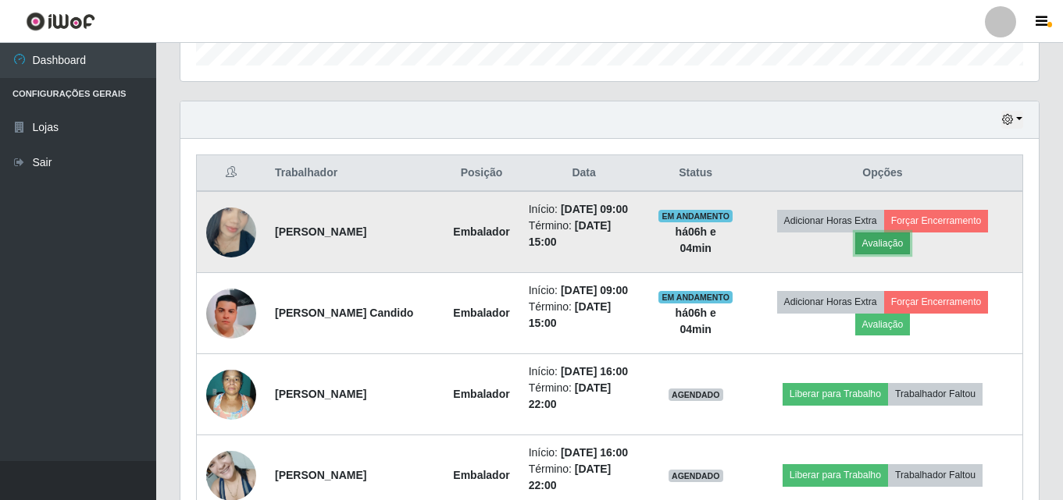
click at [889, 244] on button "Avaliação" at bounding box center [882, 244] width 55 height 22
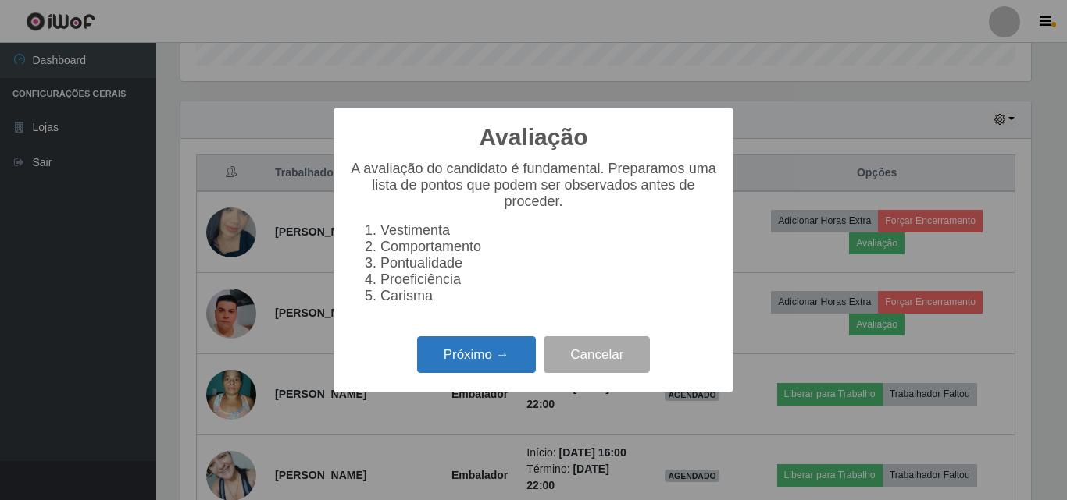
click at [439, 358] on button "Próximo →" at bounding box center [476, 355] width 119 height 37
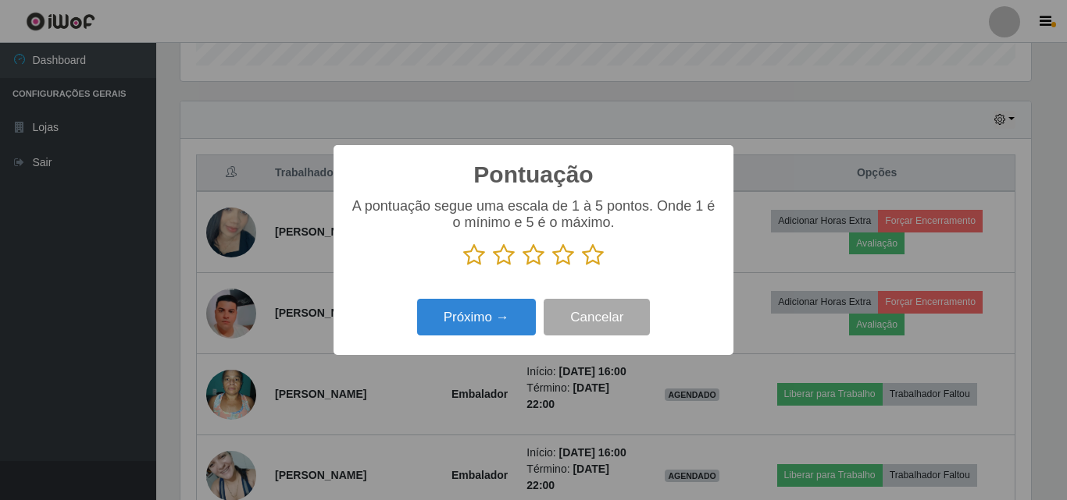
click at [592, 258] on icon at bounding box center [593, 255] width 22 height 23
click at [582, 267] on input "radio" at bounding box center [582, 267] width 0 height 0
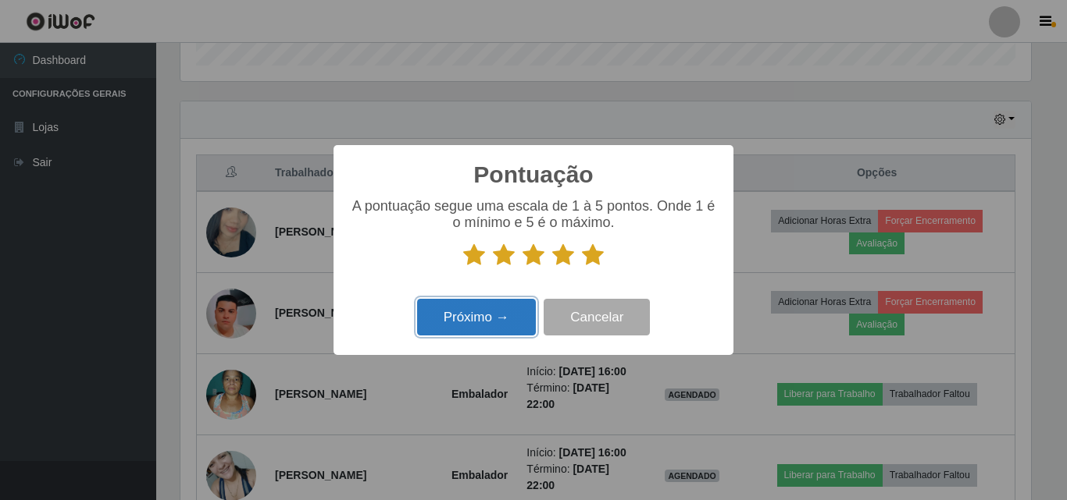
click at [445, 331] on button "Próximo →" at bounding box center [476, 317] width 119 height 37
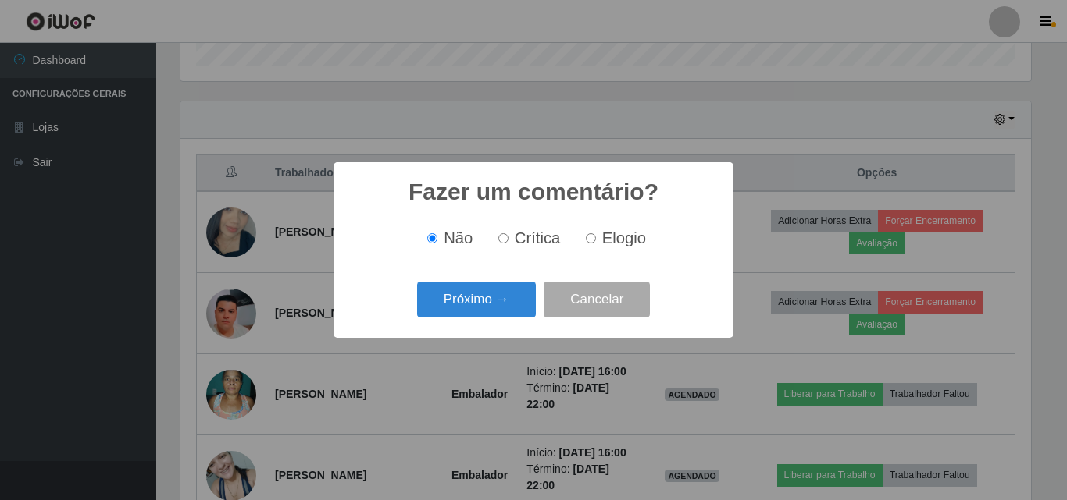
click at [600, 234] on label "Elogio" at bounding box center [612, 239] width 66 height 18
click at [596, 234] on input "Elogio" at bounding box center [591, 238] width 10 height 10
radio input "true"
click at [521, 299] on button "Próximo →" at bounding box center [476, 300] width 119 height 37
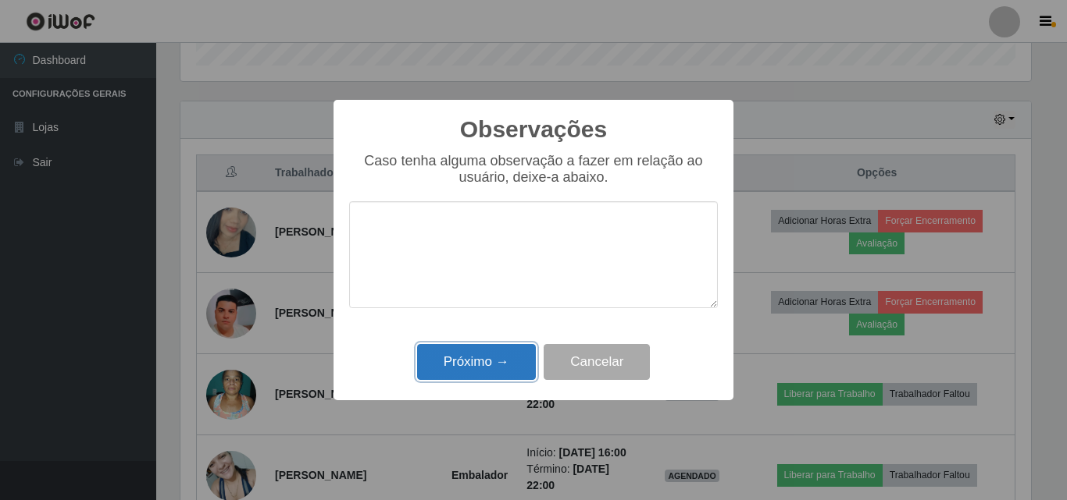
click at [466, 361] on button "Próximo →" at bounding box center [476, 362] width 119 height 37
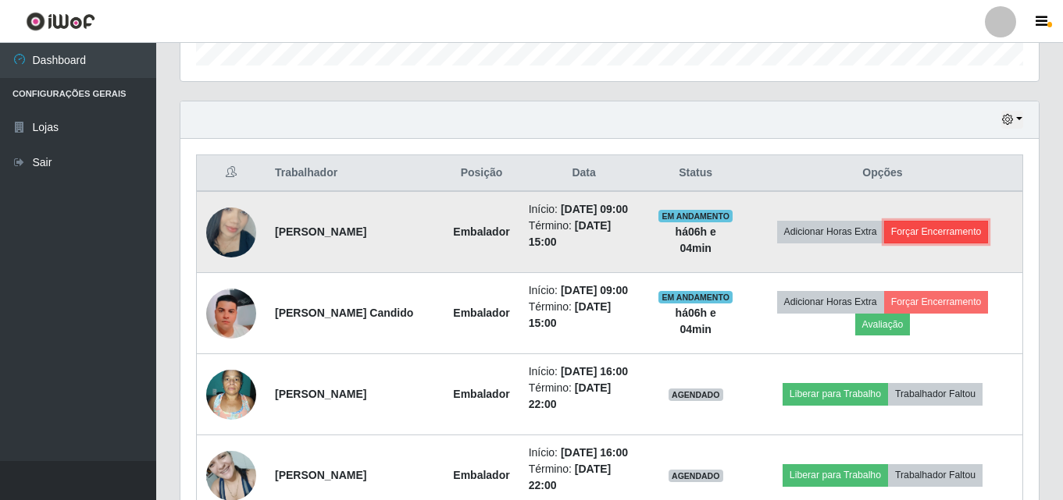
click at [914, 226] on button "Forçar Encerramento" at bounding box center [936, 232] width 105 height 22
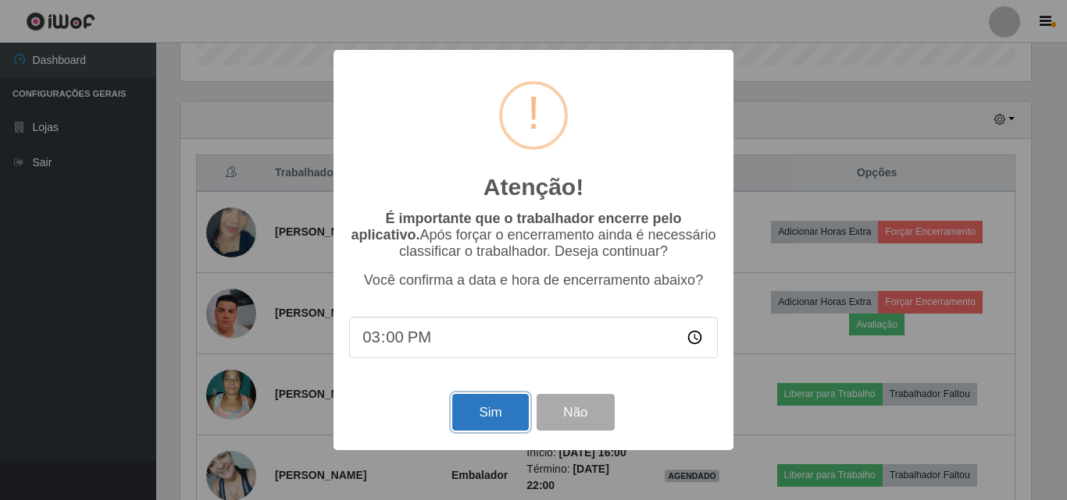
click at [493, 420] on button "Sim" at bounding box center [490, 412] width 76 height 37
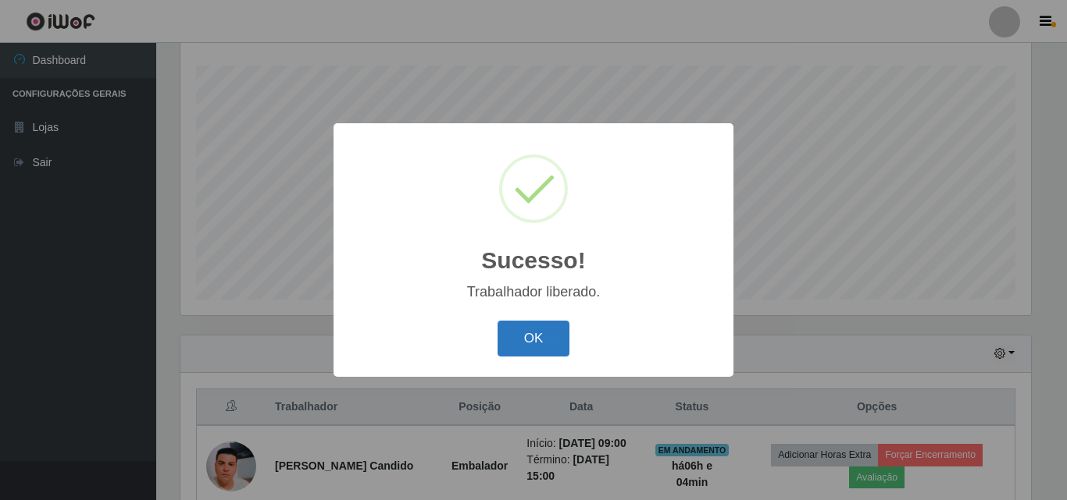
click at [536, 337] on button "OK" at bounding box center [533, 339] width 73 height 37
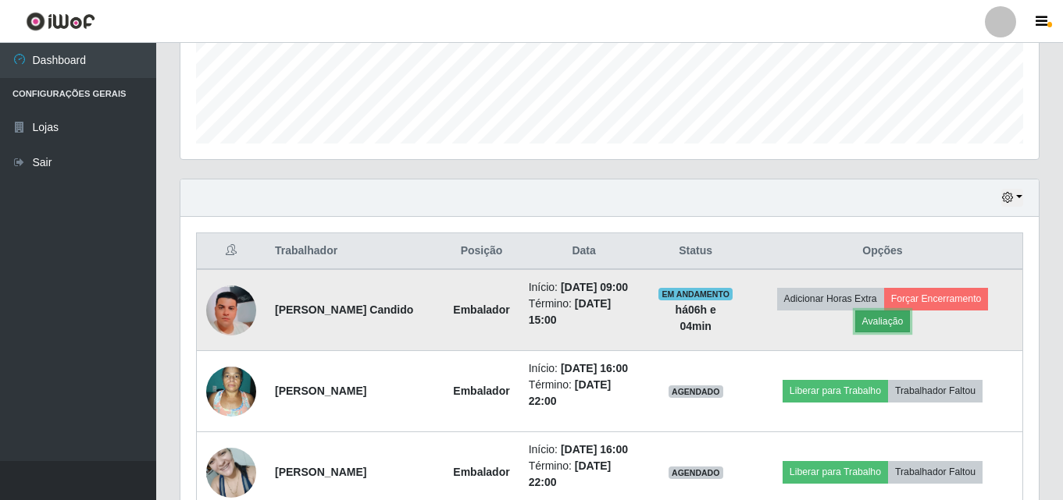
click at [900, 324] on button "Avaliação" at bounding box center [882, 322] width 55 height 22
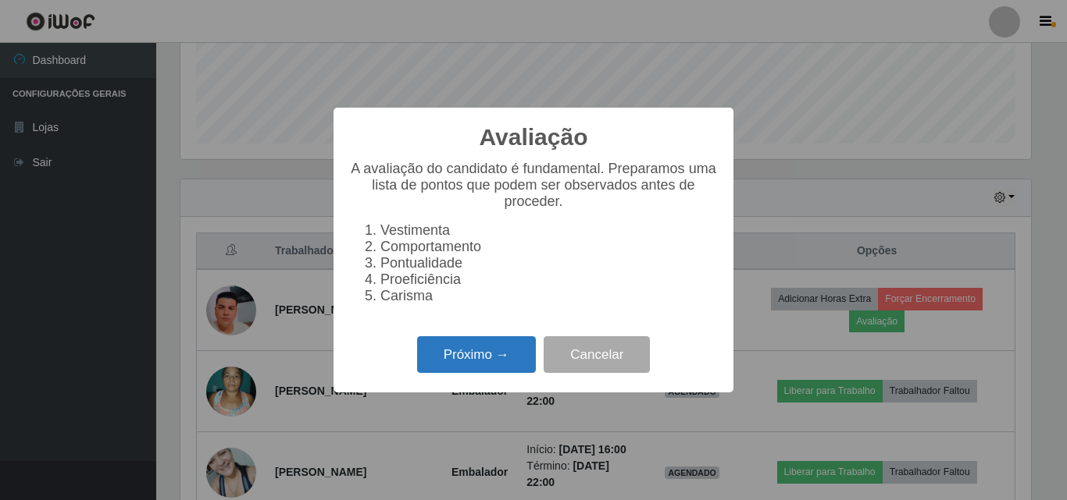
click at [478, 373] on button "Próximo →" at bounding box center [476, 355] width 119 height 37
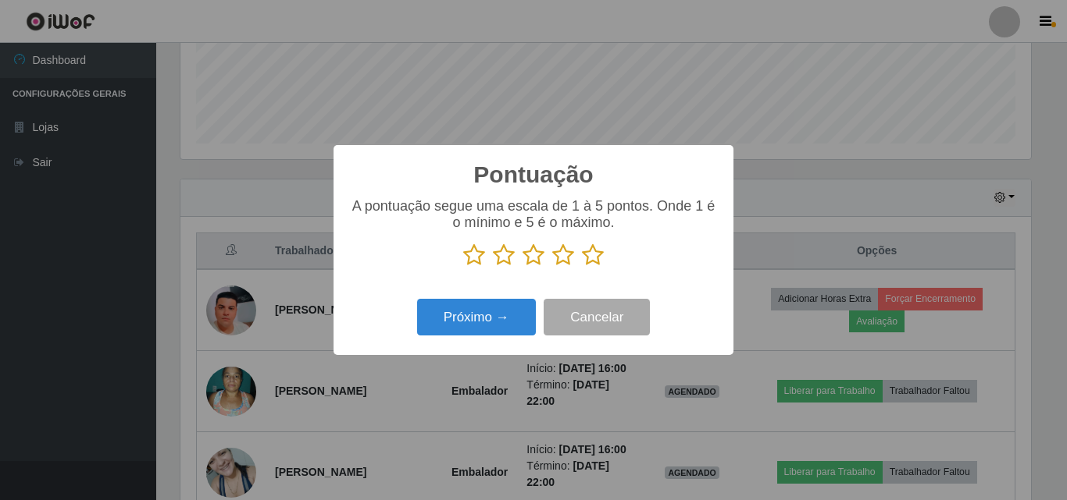
click at [570, 262] on icon at bounding box center [563, 255] width 22 height 23
click at [552, 267] on input "radio" at bounding box center [552, 267] width 0 height 0
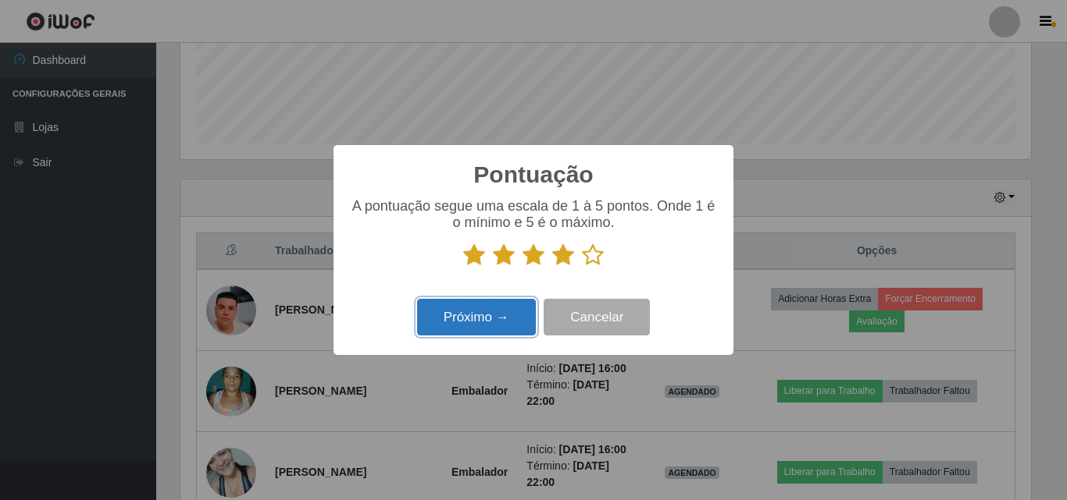
click at [490, 315] on button "Próximo →" at bounding box center [476, 317] width 119 height 37
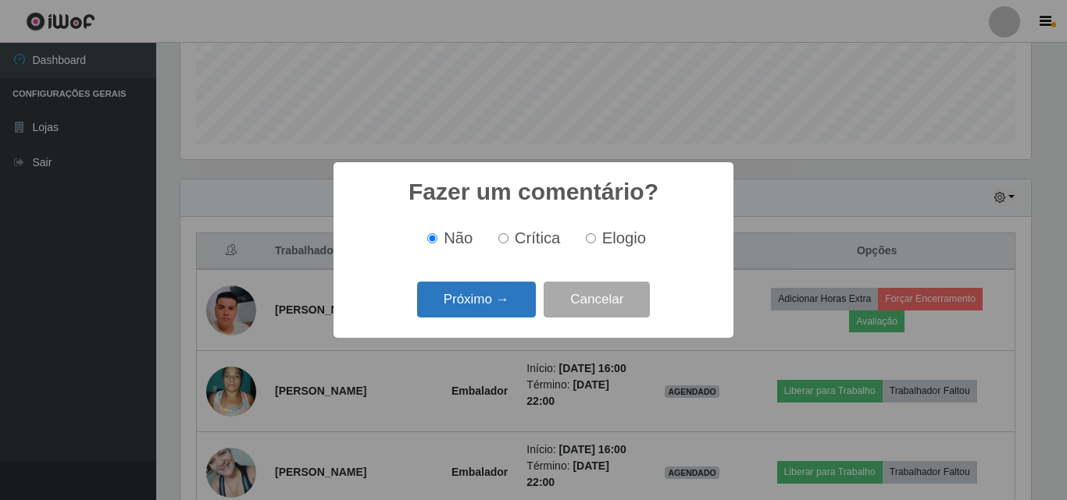
click at [493, 289] on button "Próximo →" at bounding box center [476, 300] width 119 height 37
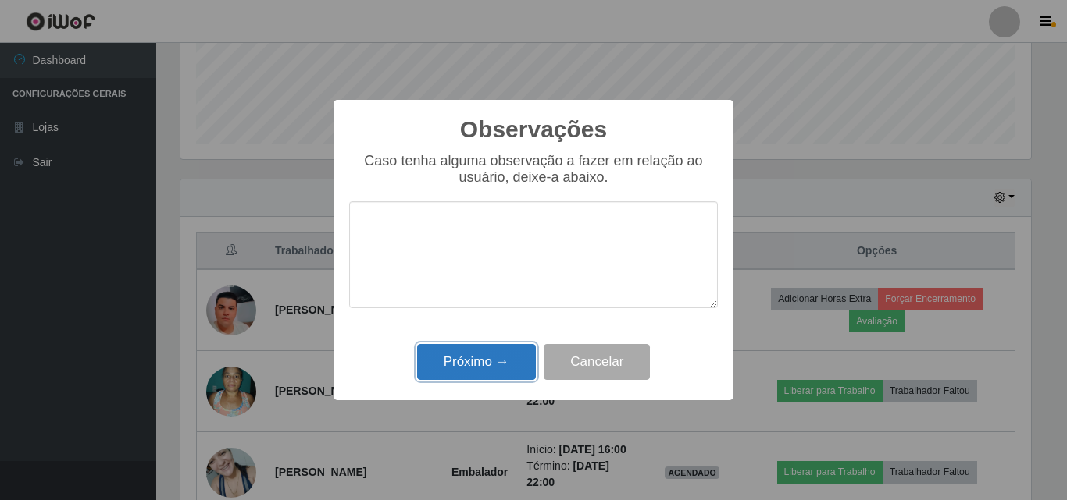
click at [486, 367] on button "Próximo →" at bounding box center [476, 362] width 119 height 37
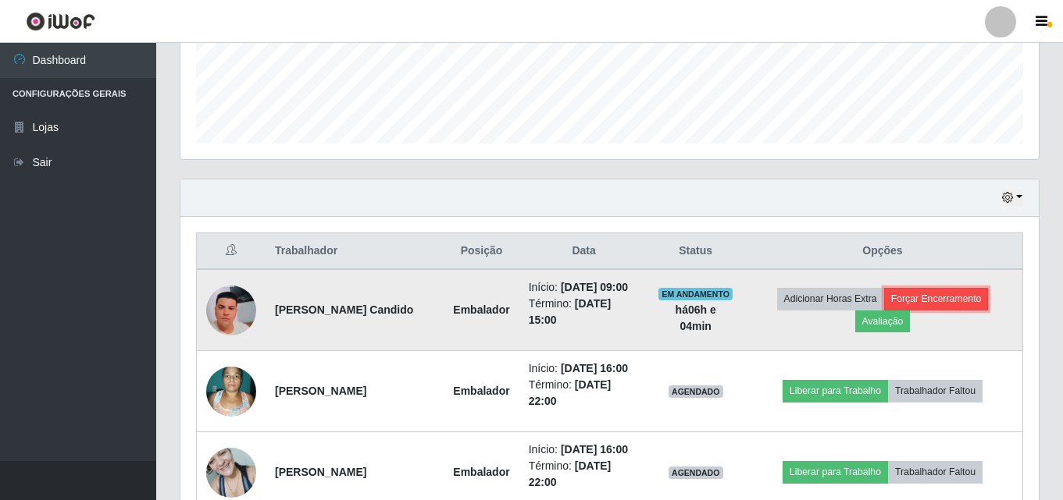
click at [959, 293] on button "Forçar Encerramento" at bounding box center [936, 299] width 105 height 22
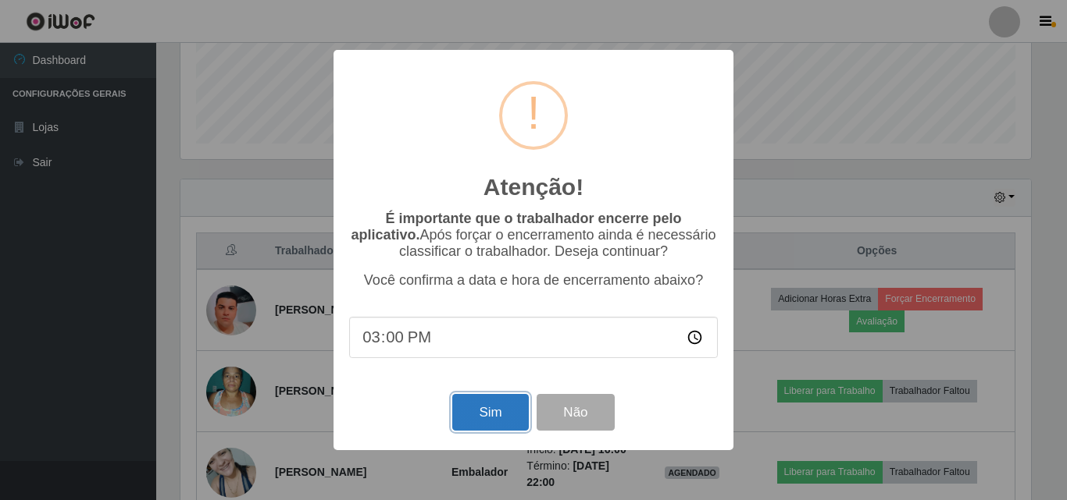
click at [501, 411] on button "Sim" at bounding box center [490, 412] width 76 height 37
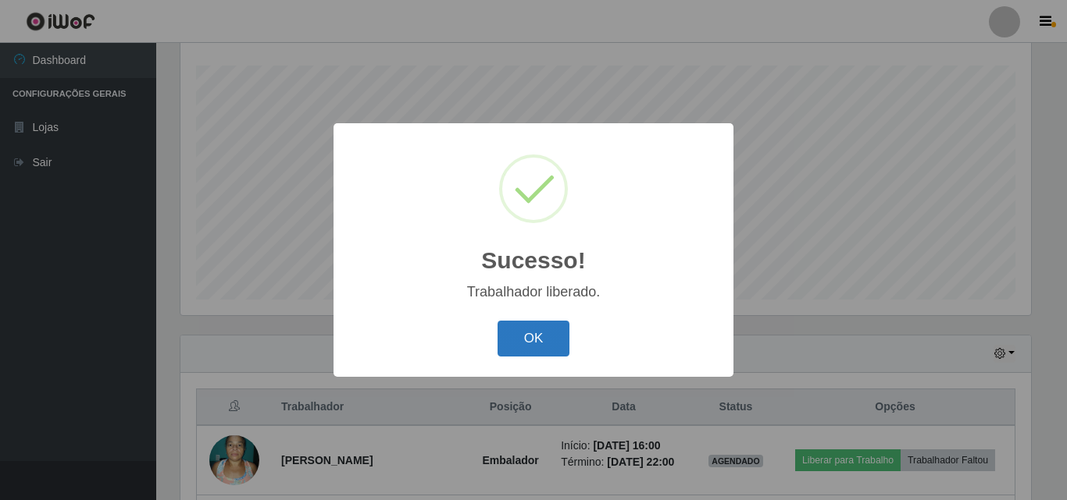
click at [518, 340] on button "OK" at bounding box center [533, 339] width 73 height 37
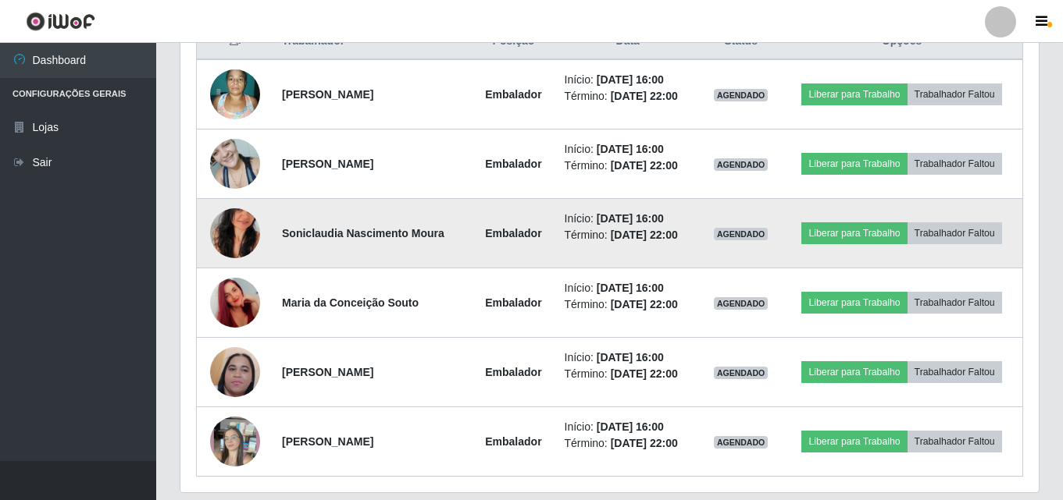
scroll to position [597, 0]
